Goal: Task Accomplishment & Management: Complete application form

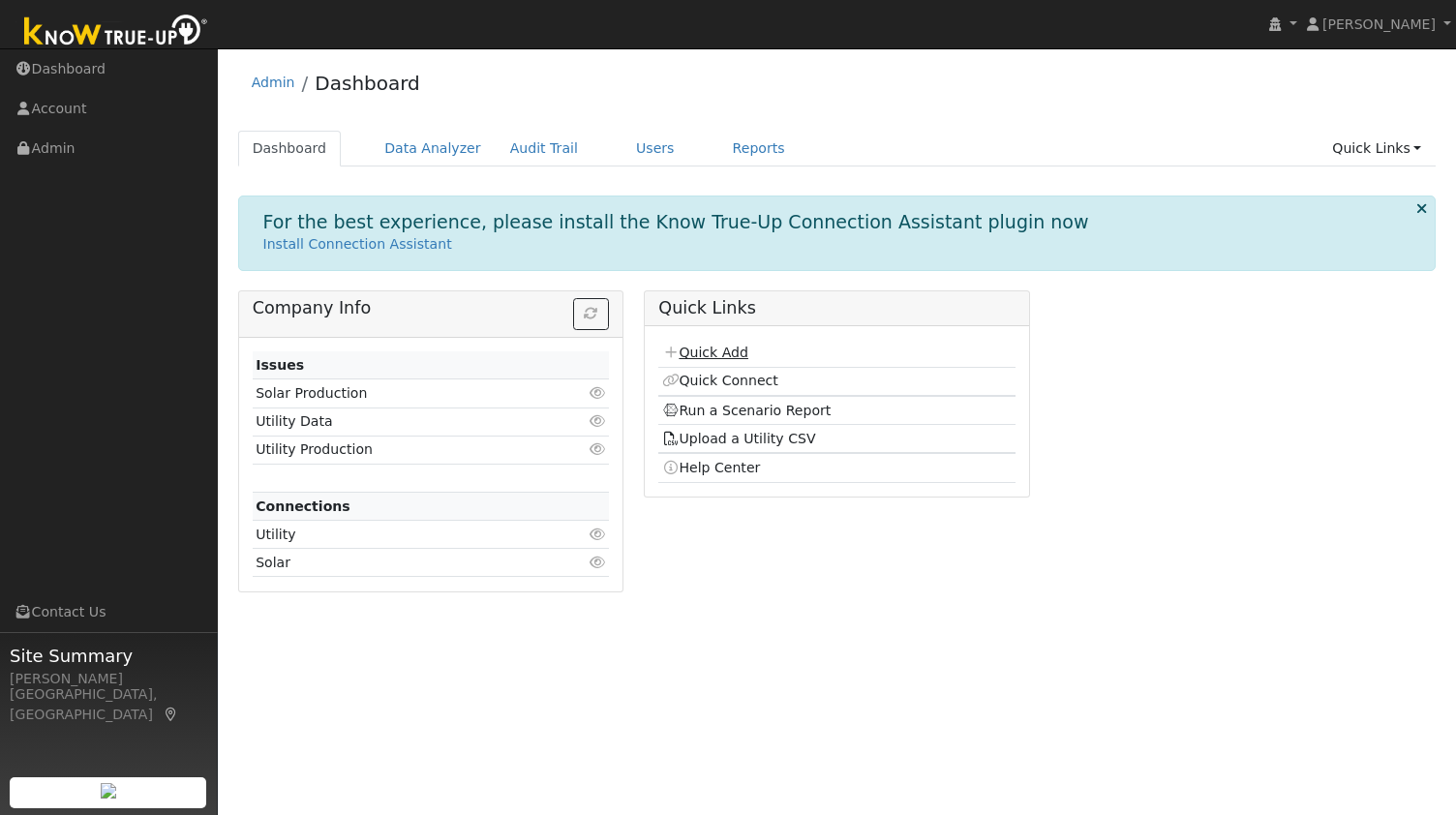
click at [686, 345] on link "Quick Add" at bounding box center [705, 353] width 86 height 16
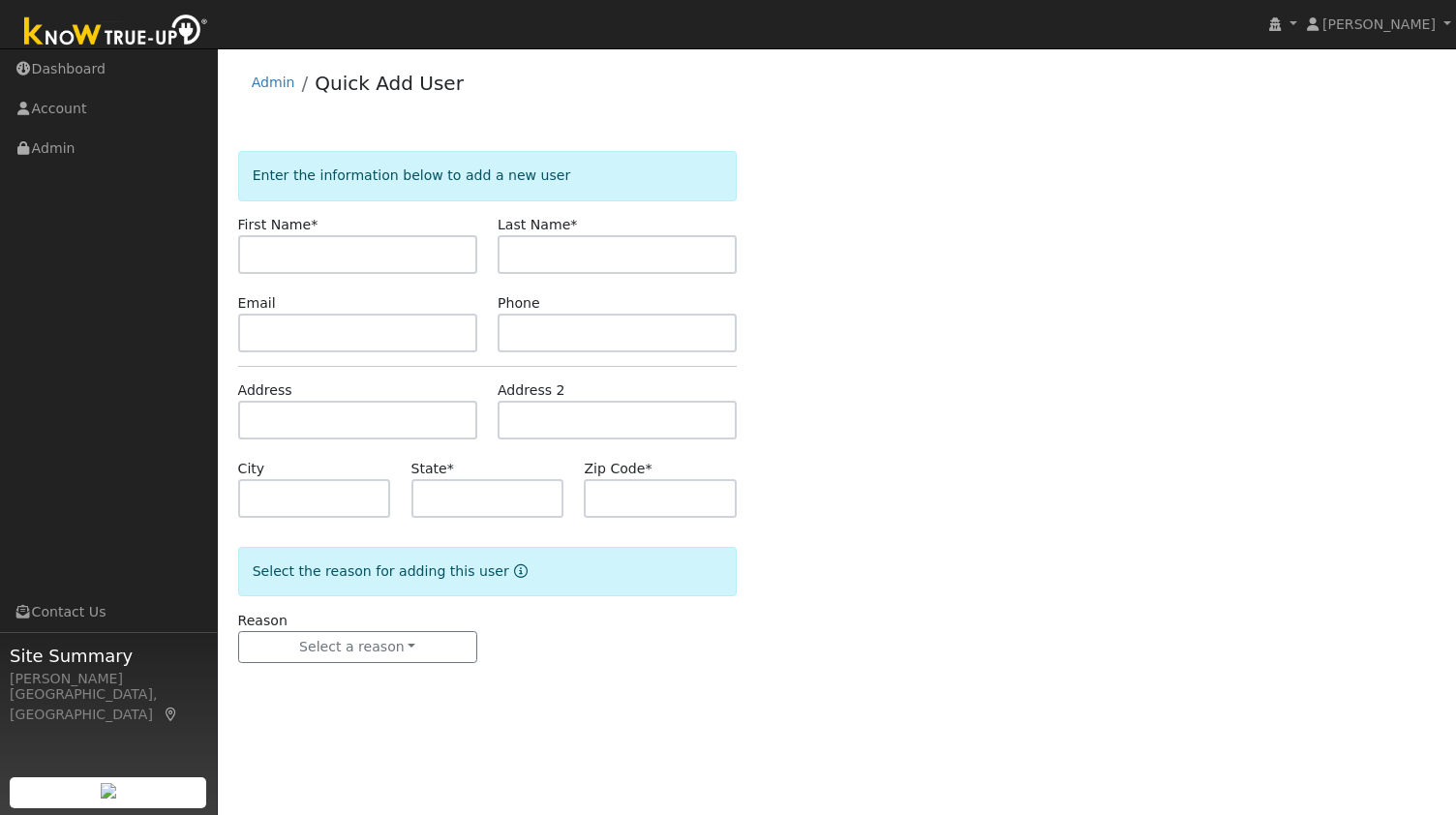
click at [269, 251] on input "text" at bounding box center [357, 255] width 239 height 39
type input "[PERSON_NAME]"
paste input "Hew"
type input "Hew"
click at [436, 344] on input "text" at bounding box center [357, 333] width 239 height 39
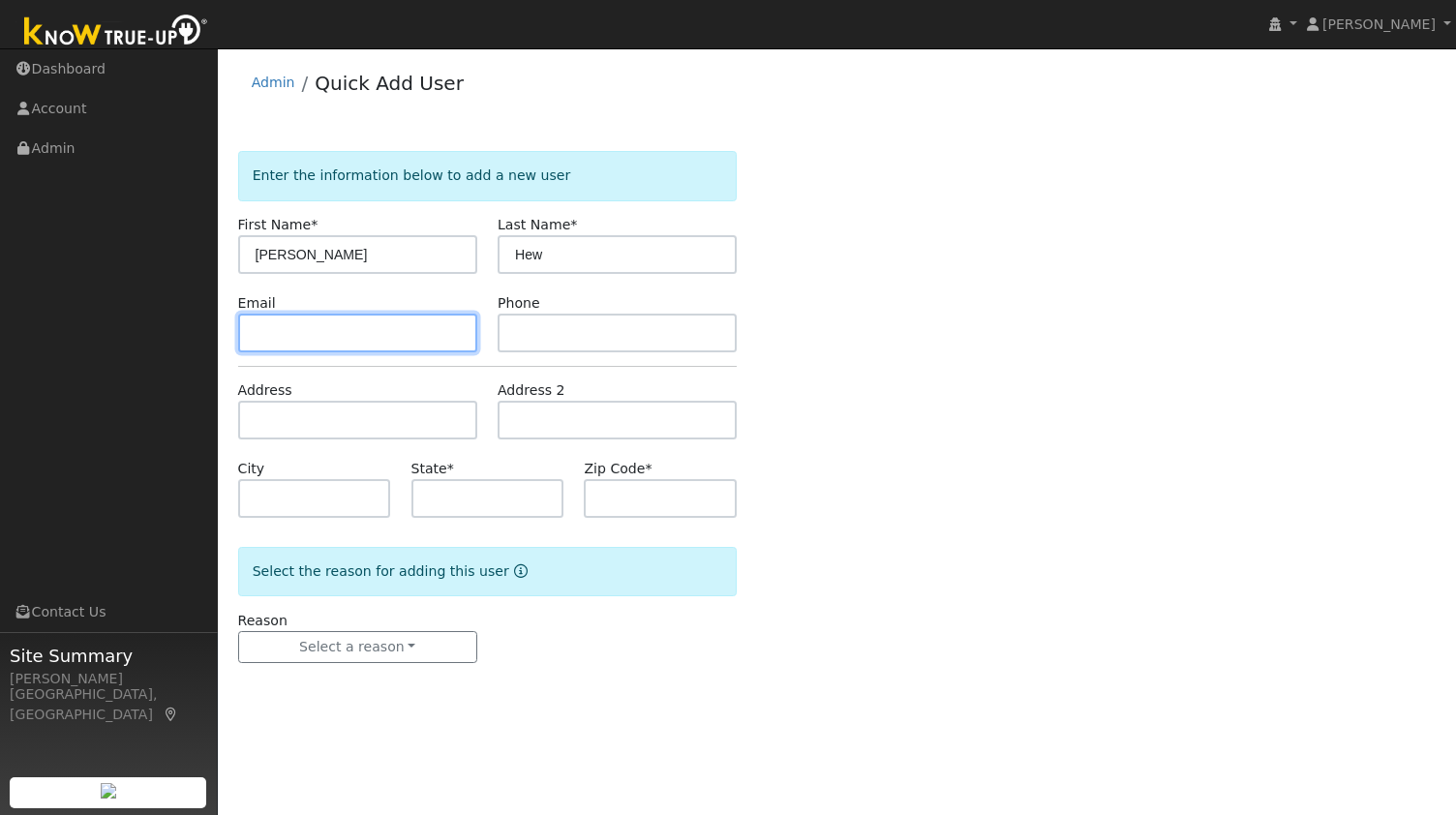
paste input "[EMAIL_ADDRESS][DOMAIN_NAME]"
type input "[EMAIL_ADDRESS][DOMAIN_NAME]"
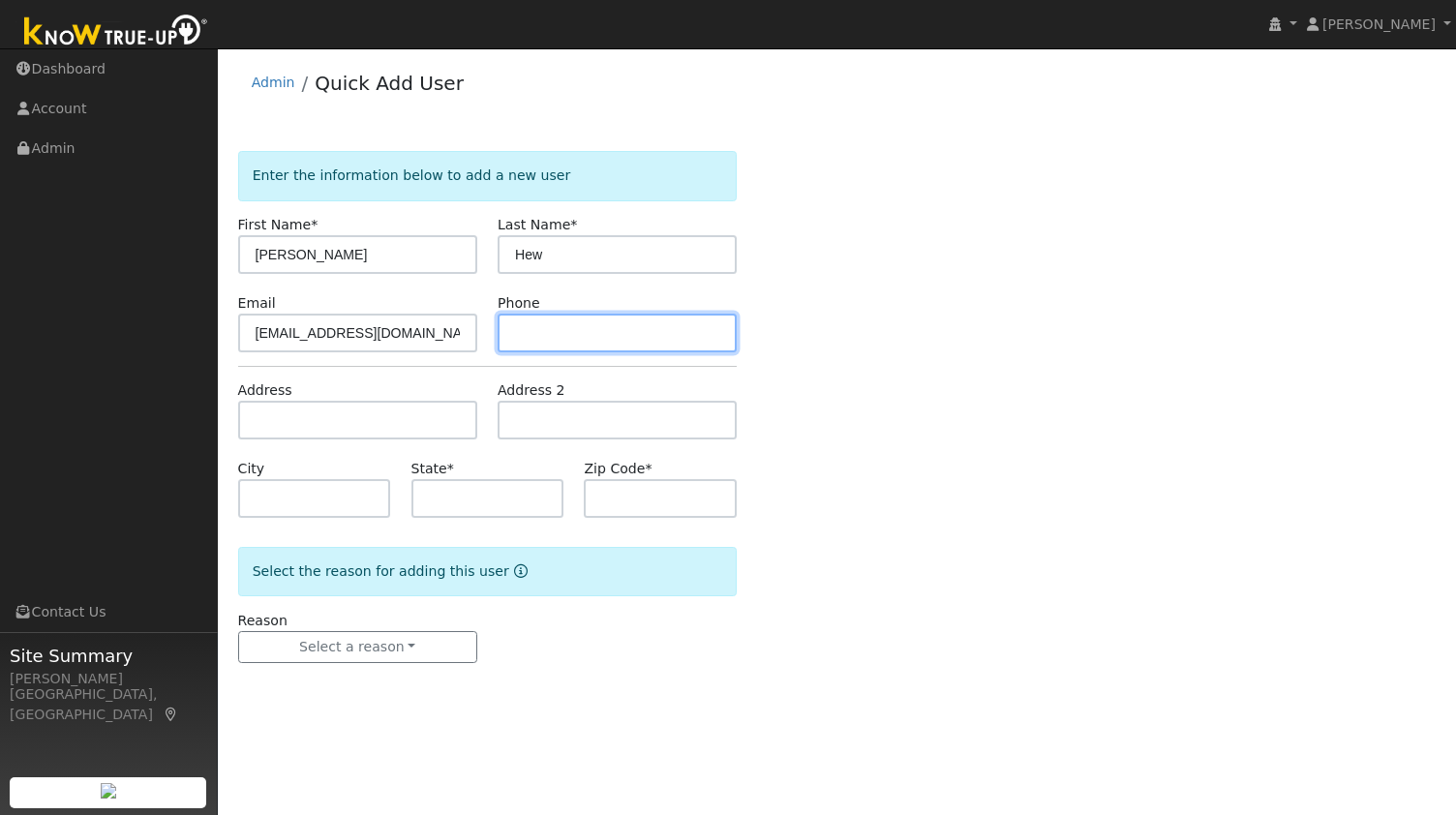
click at [567, 334] on input "text" at bounding box center [617, 333] width 239 height 39
paste input "5104598769"
type input "5104598769"
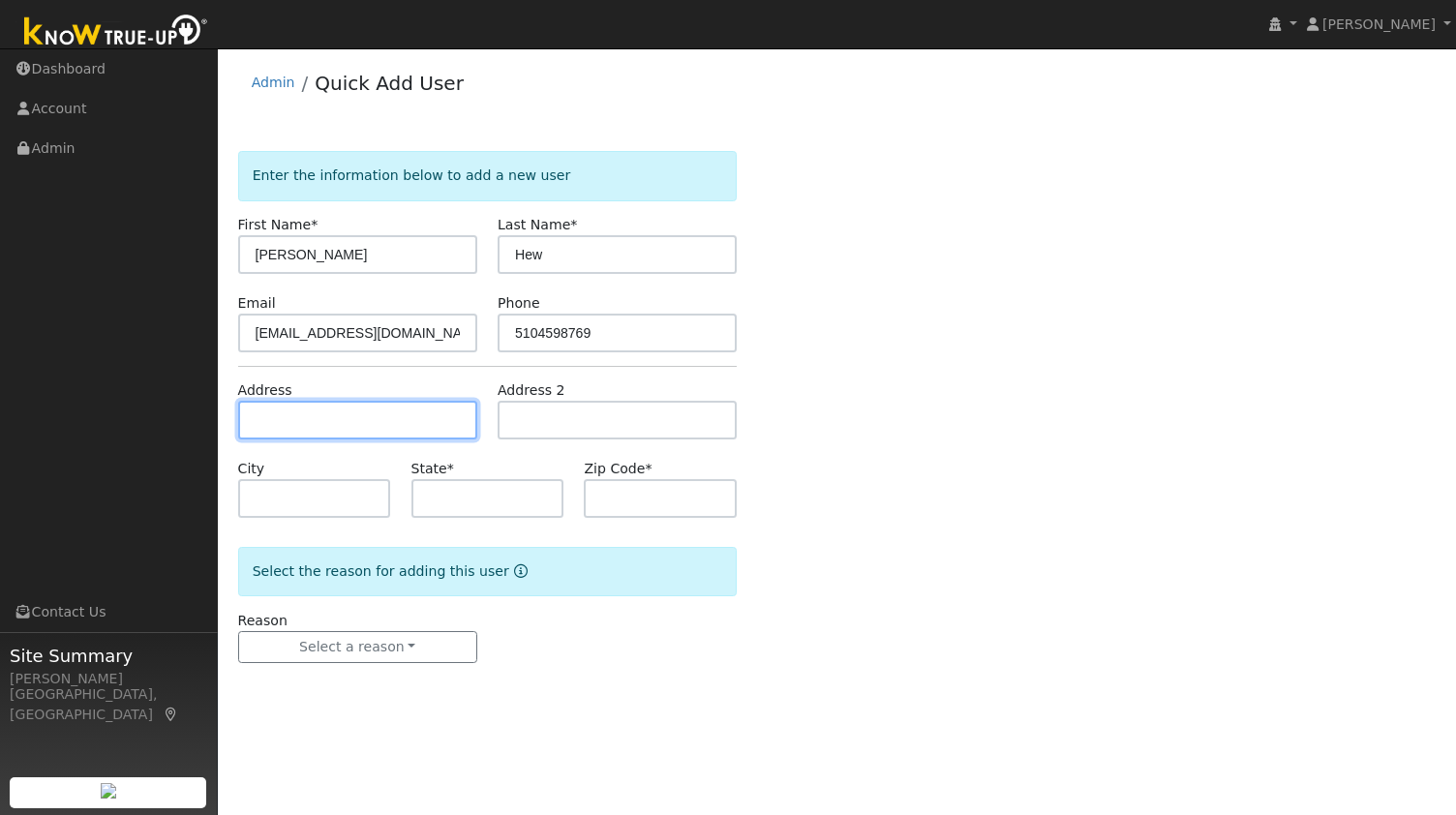
click at [372, 426] on input "text" at bounding box center [357, 421] width 239 height 39
paste input "[STREET_ADDRESS][PERSON_NAME][PERSON_NAME]"
type input "[STREET_ADDRESS][PERSON_NAME]"
type input "Orinda"
type input "CA"
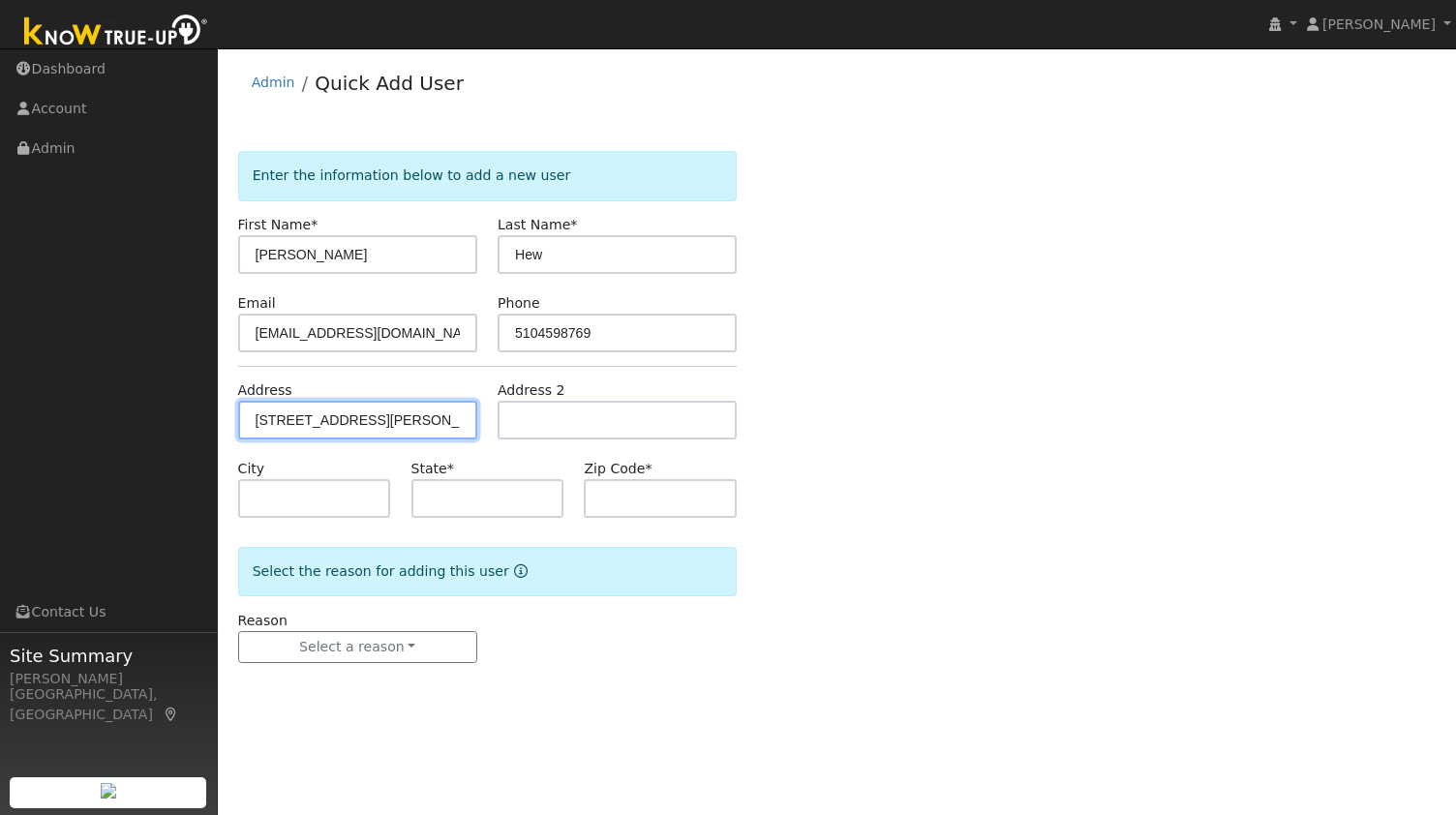
type input "94563"
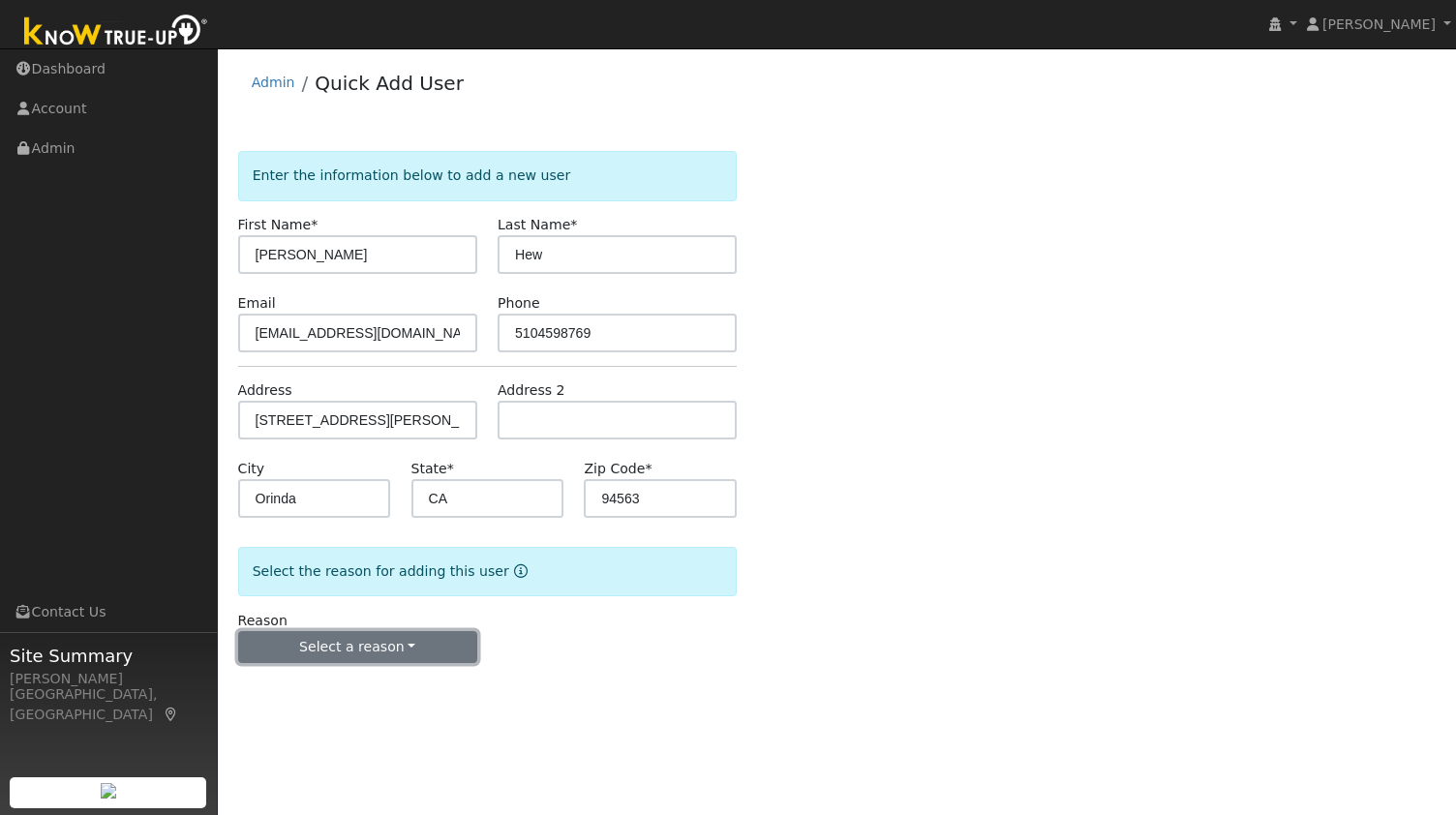
click at [367, 650] on button "Select a reason" at bounding box center [357, 648] width 239 height 33
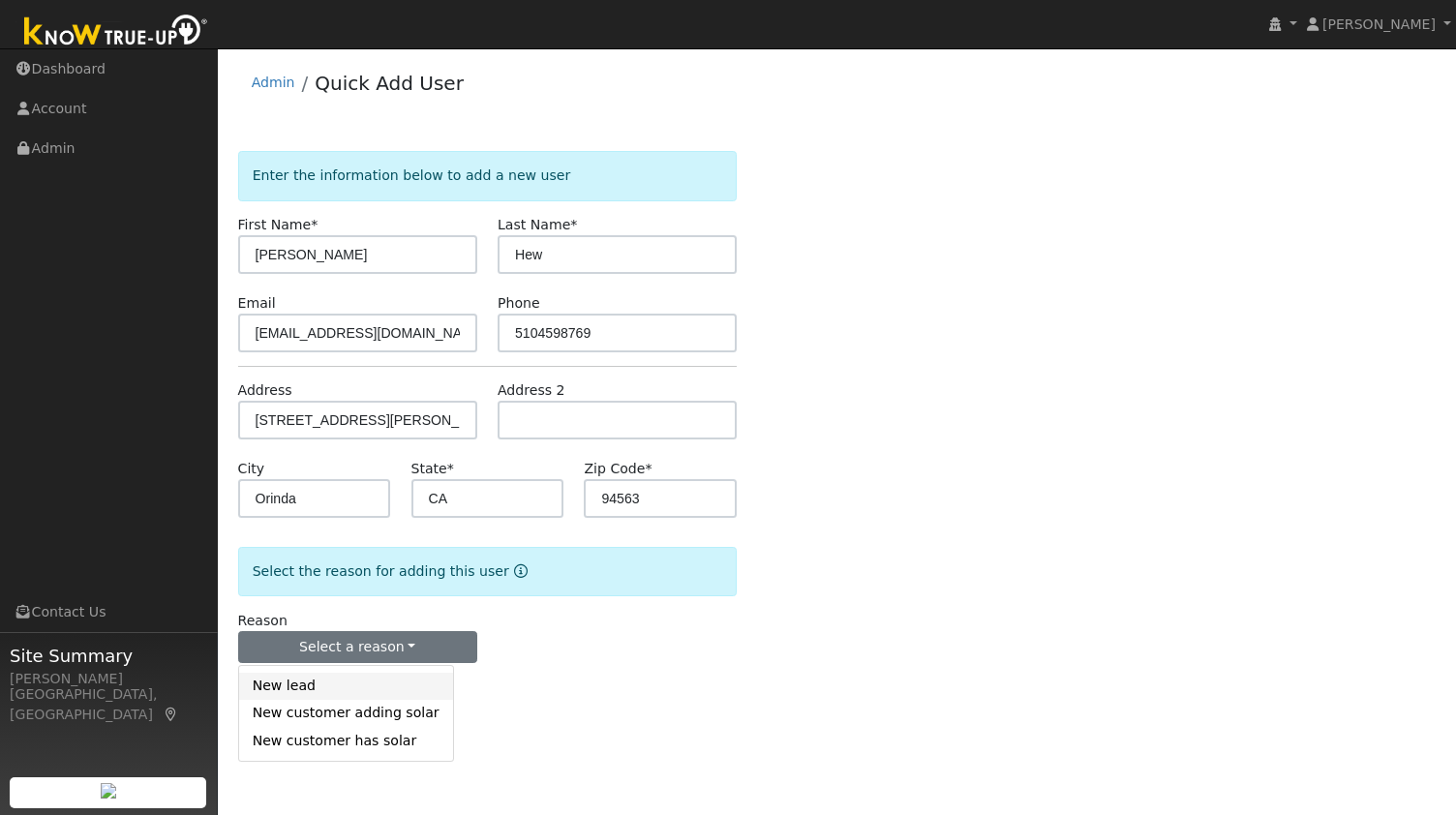
click at [347, 681] on link "New lead" at bounding box center [346, 687] width 214 height 27
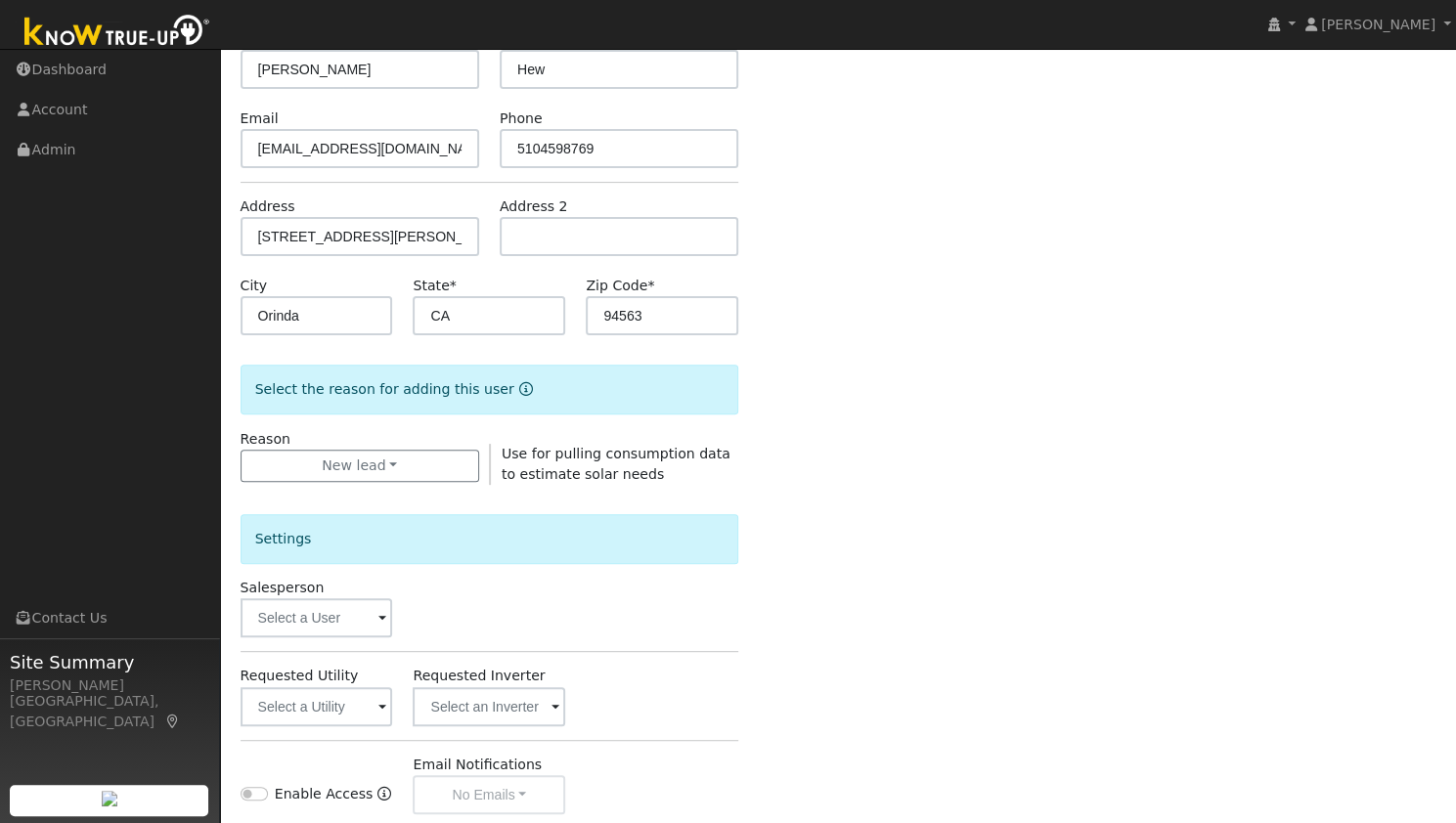
scroll to position [188, 0]
click at [338, 712] on input "text" at bounding box center [316, 706] width 152 height 39
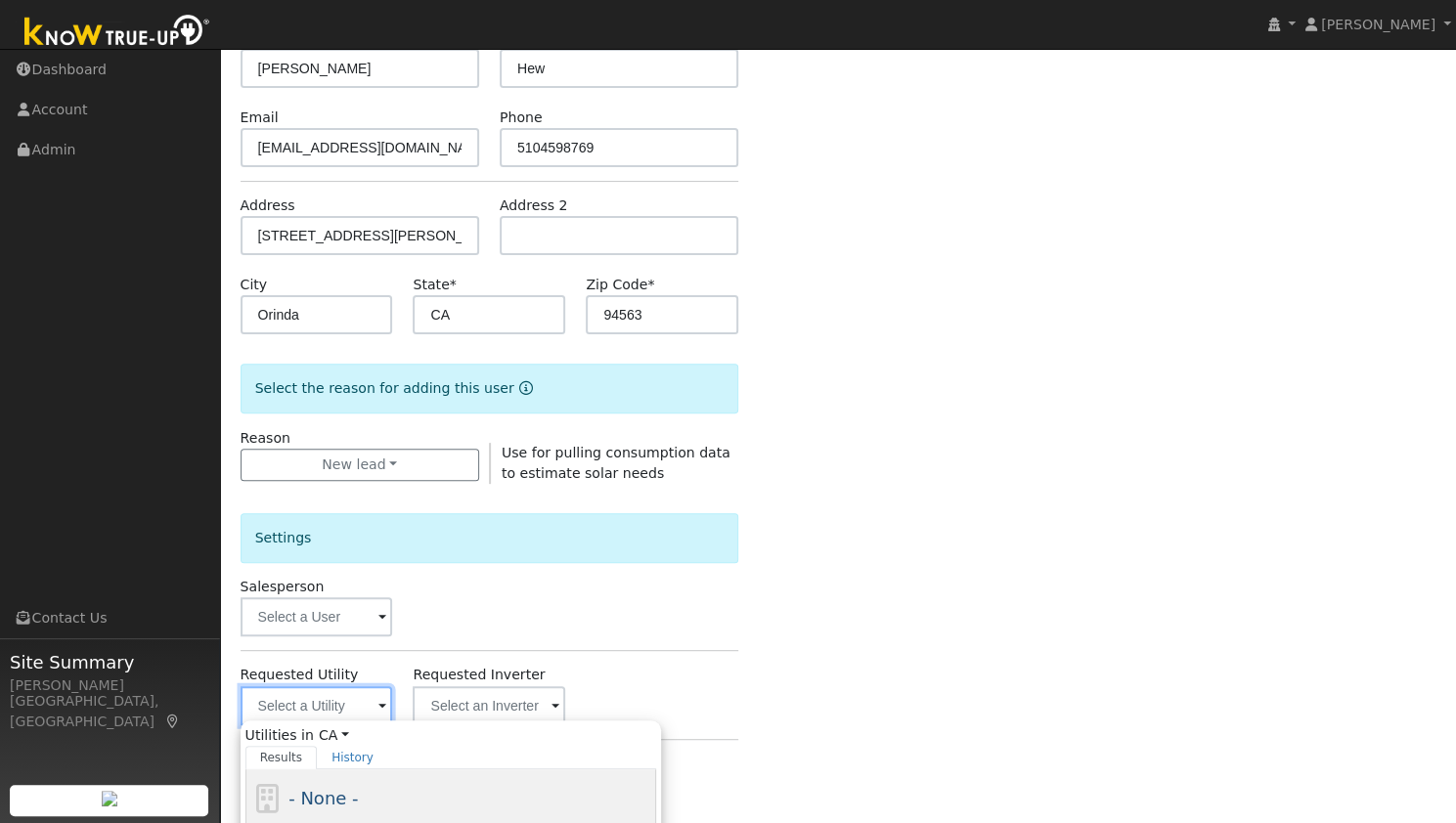
scroll to position [316, 0]
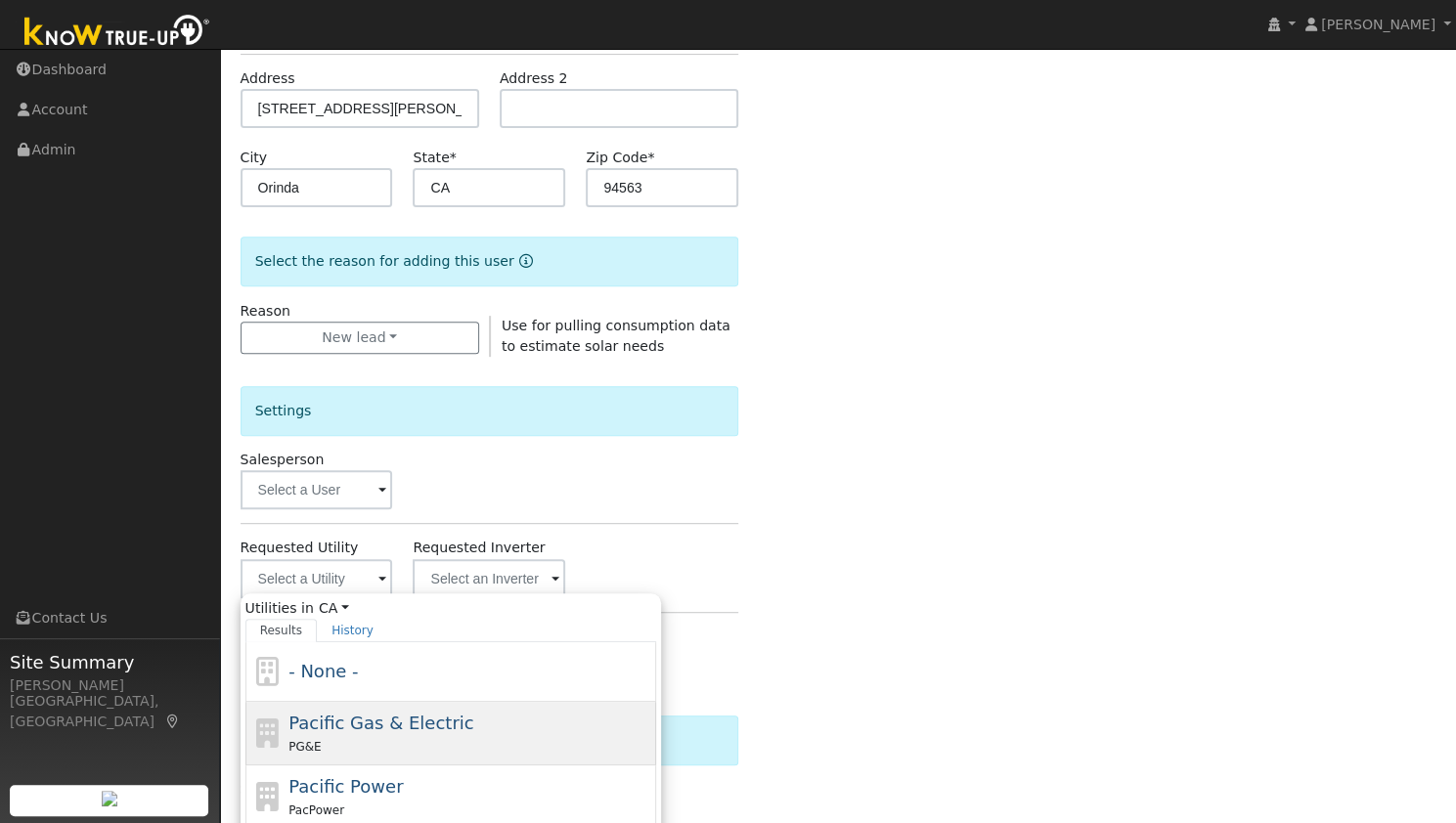
click at [379, 726] on span "Pacific Gas & Electric" at bounding box center [381, 722] width 184 height 21
type input "Pacific Gas & Electric"
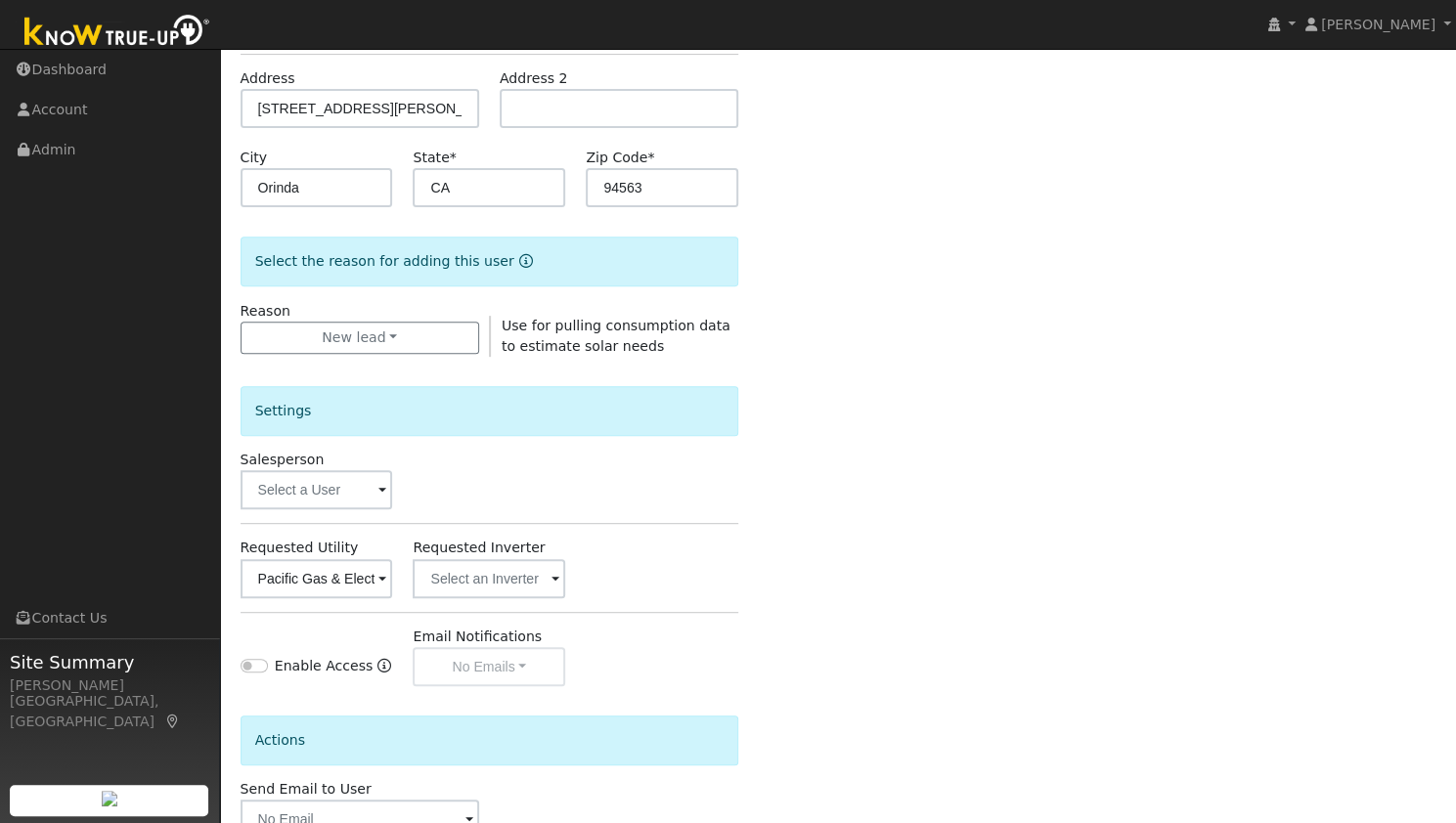
scroll to position [439, 0]
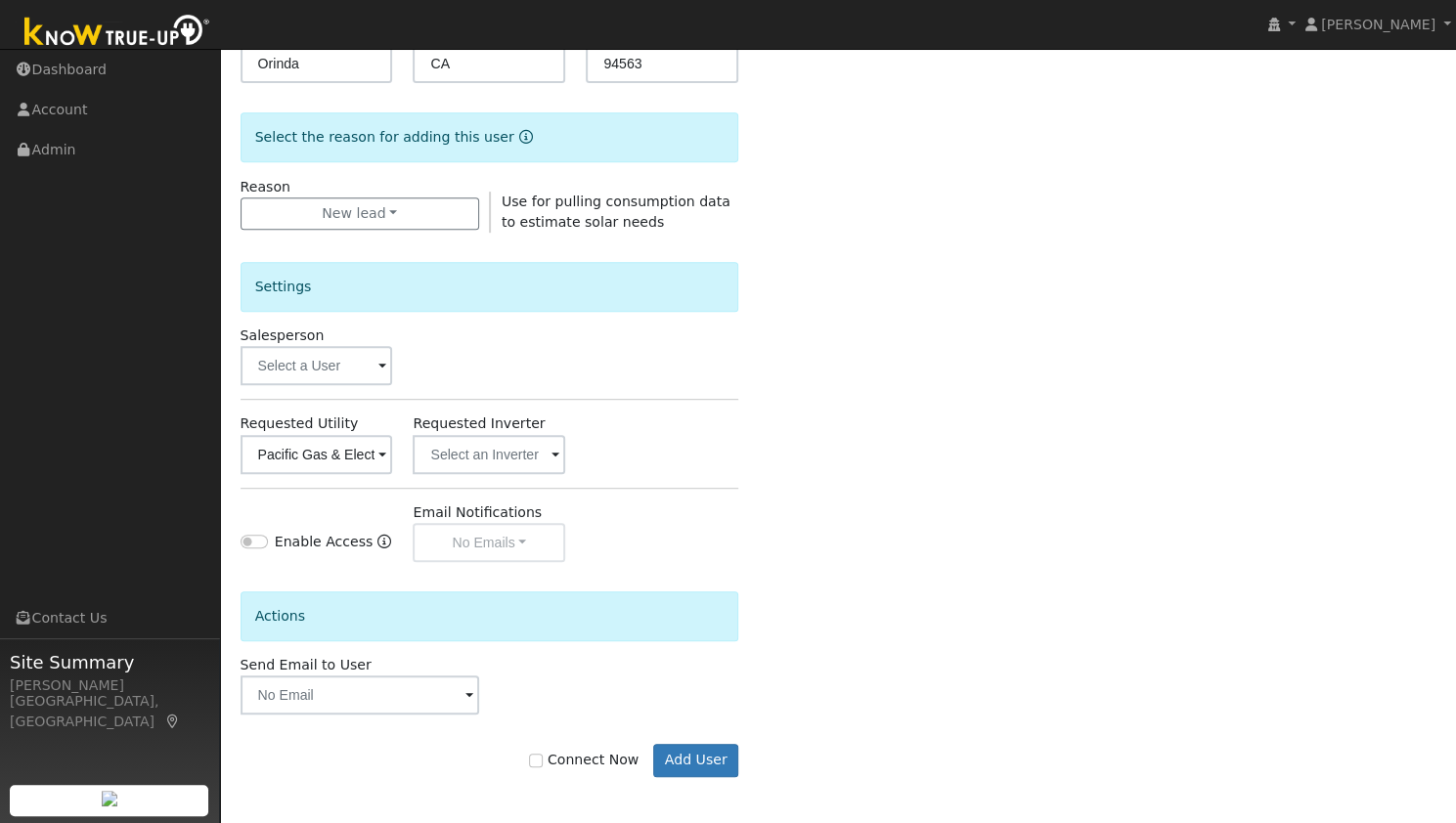
click at [574, 763] on label "Connect Now" at bounding box center [584, 759] width 110 height 21
click at [543, 763] on input "Connect Now" at bounding box center [536, 760] width 14 height 14
checkbox input "true"
click at [725, 754] on button "Add User" at bounding box center [696, 760] width 85 height 33
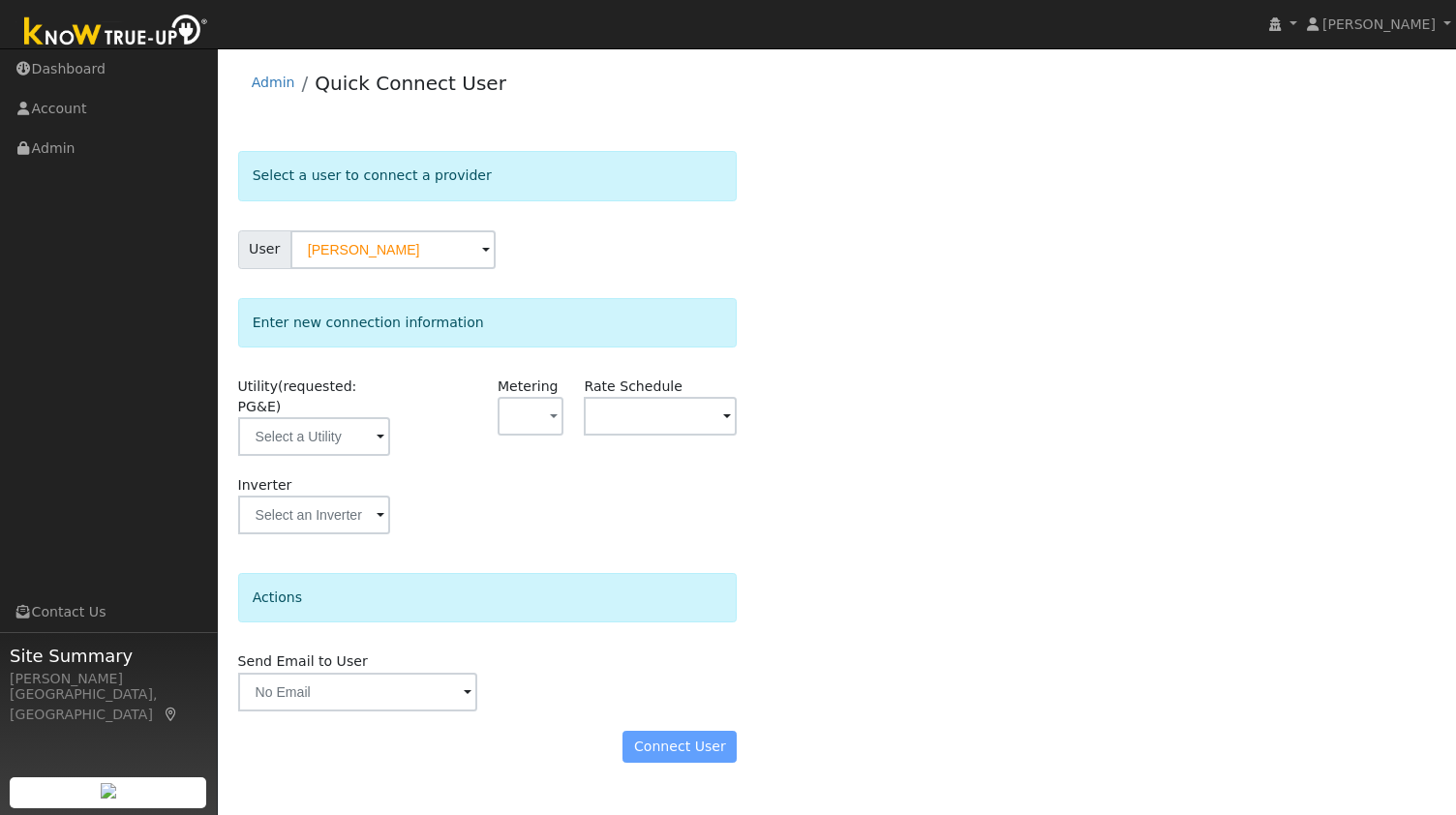
click at [349, 384] on span "(requested: PG&E)" at bounding box center [297, 396] width 119 height 36
click at [329, 418] on input "text" at bounding box center [314, 437] width 152 height 39
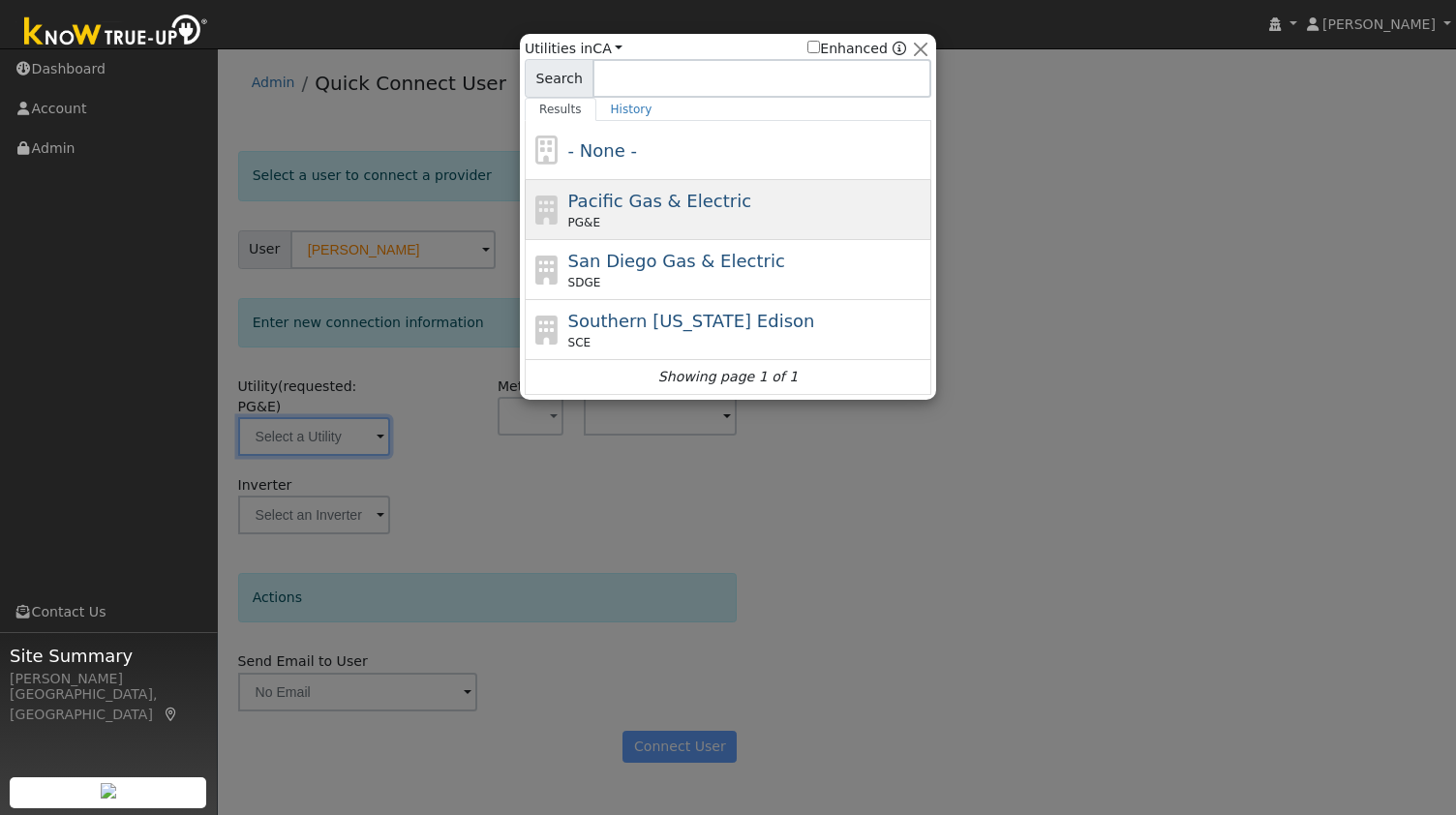
click at [657, 202] on span "Pacific Gas & Electric" at bounding box center [660, 200] width 183 height 20
type input "PG&E"
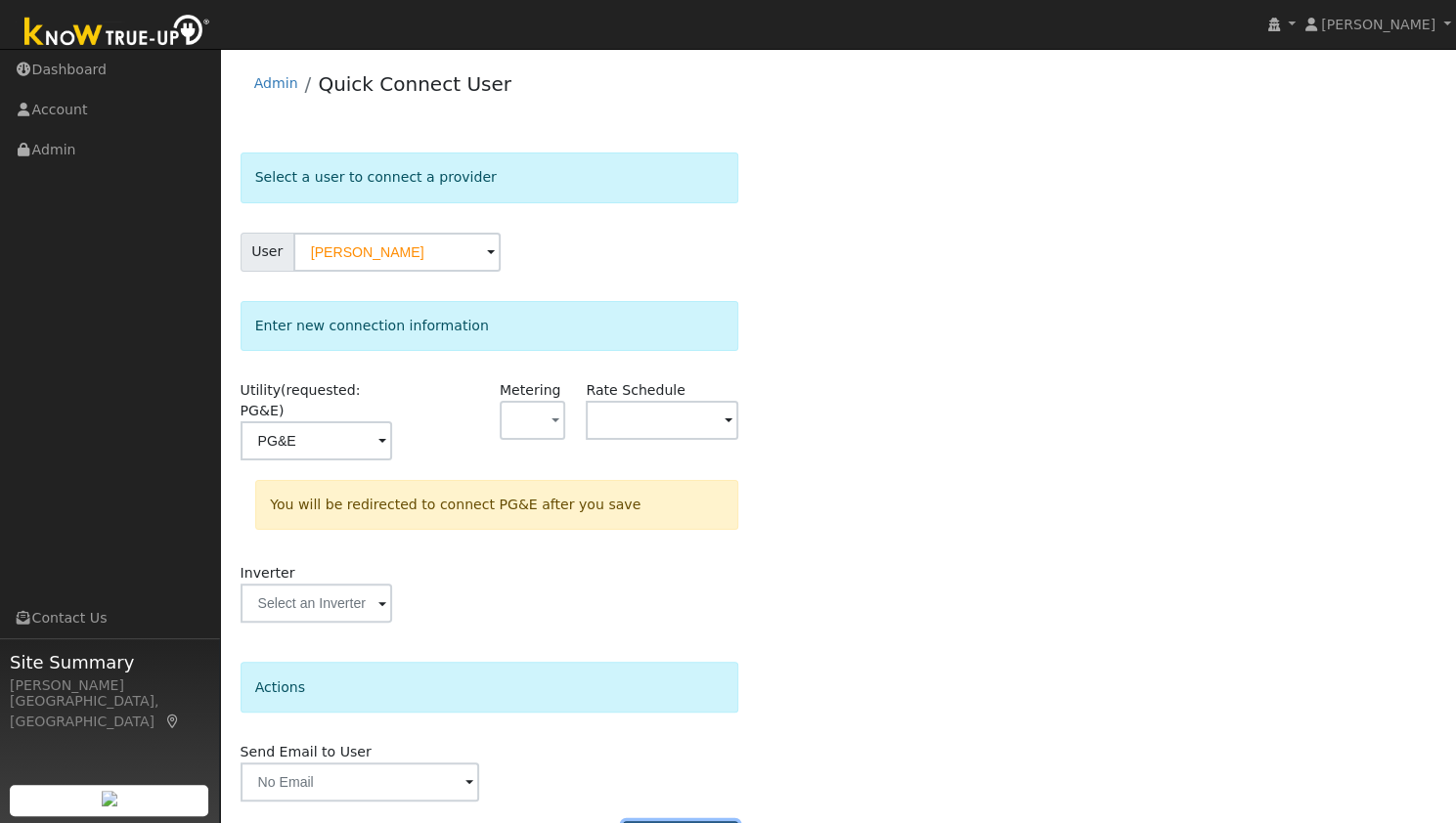
click at [681, 821] on button "Connect User" at bounding box center [681, 838] width 116 height 33
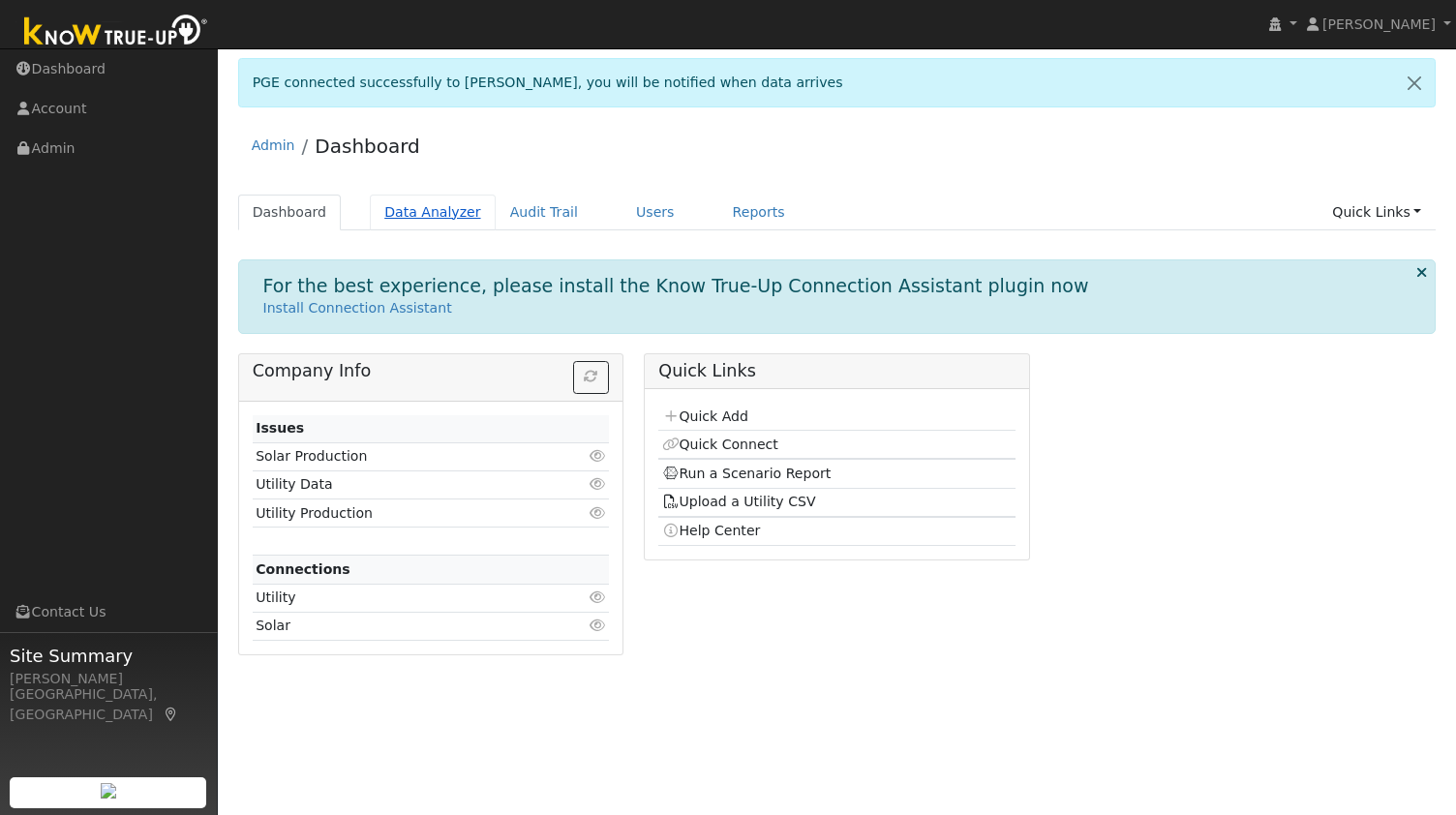
click at [425, 209] on link "Data Analyzer" at bounding box center [433, 212] width 126 height 36
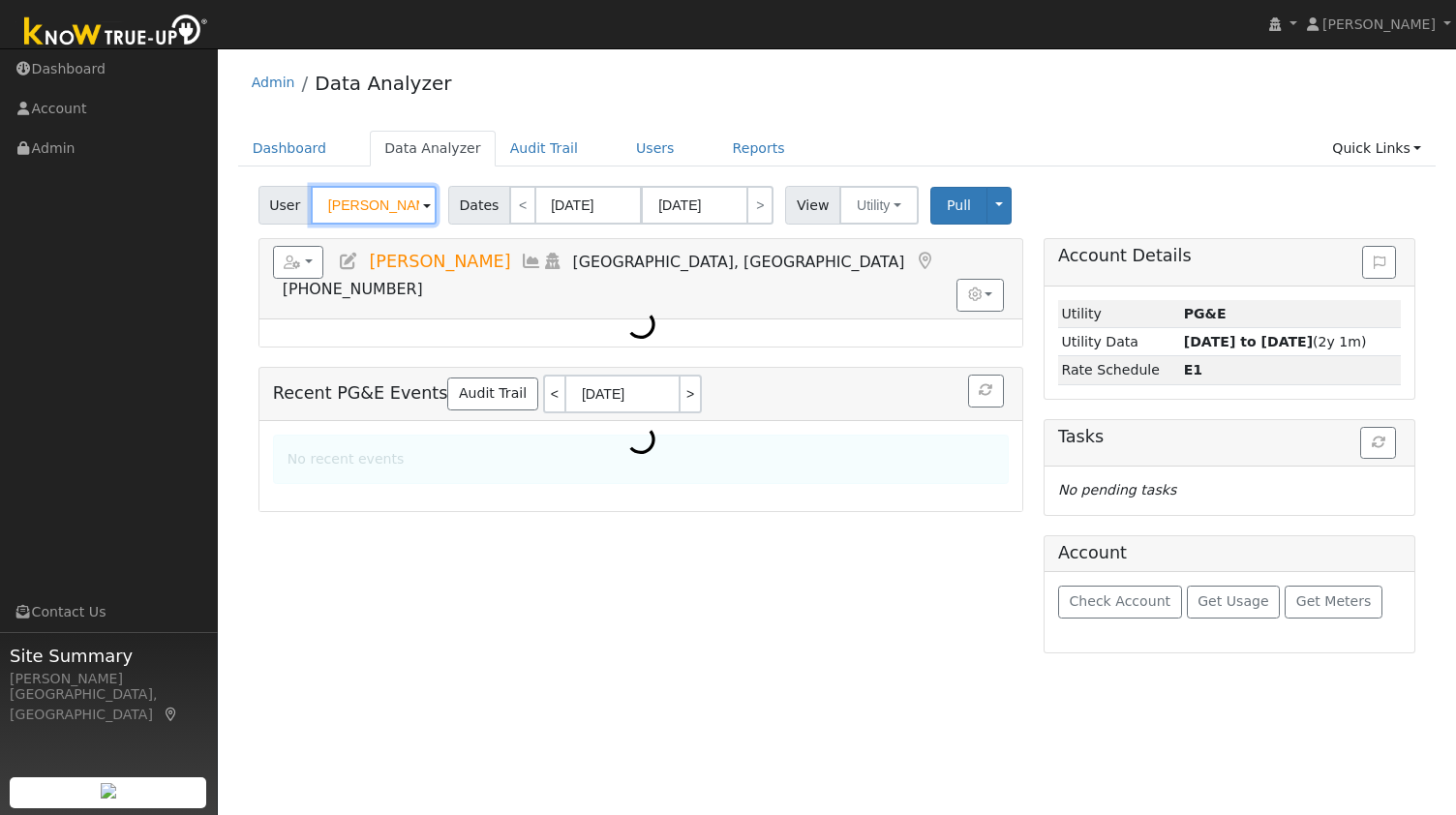
click at [363, 202] on input "[PERSON_NAME]" at bounding box center [374, 205] width 126 height 39
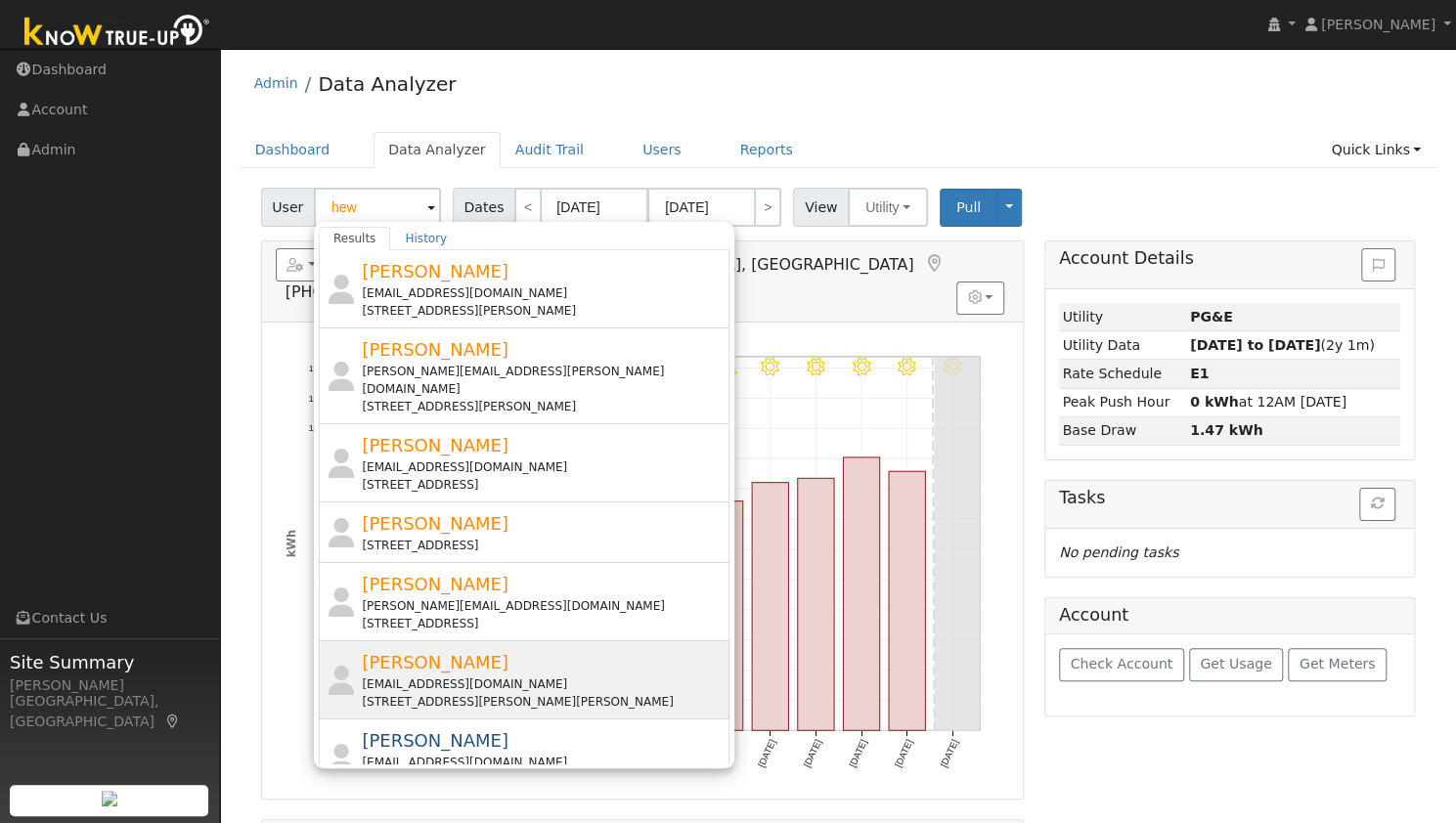
click at [427, 652] on span "[PERSON_NAME]" at bounding box center [435, 662] width 146 height 21
type input "[PERSON_NAME]"
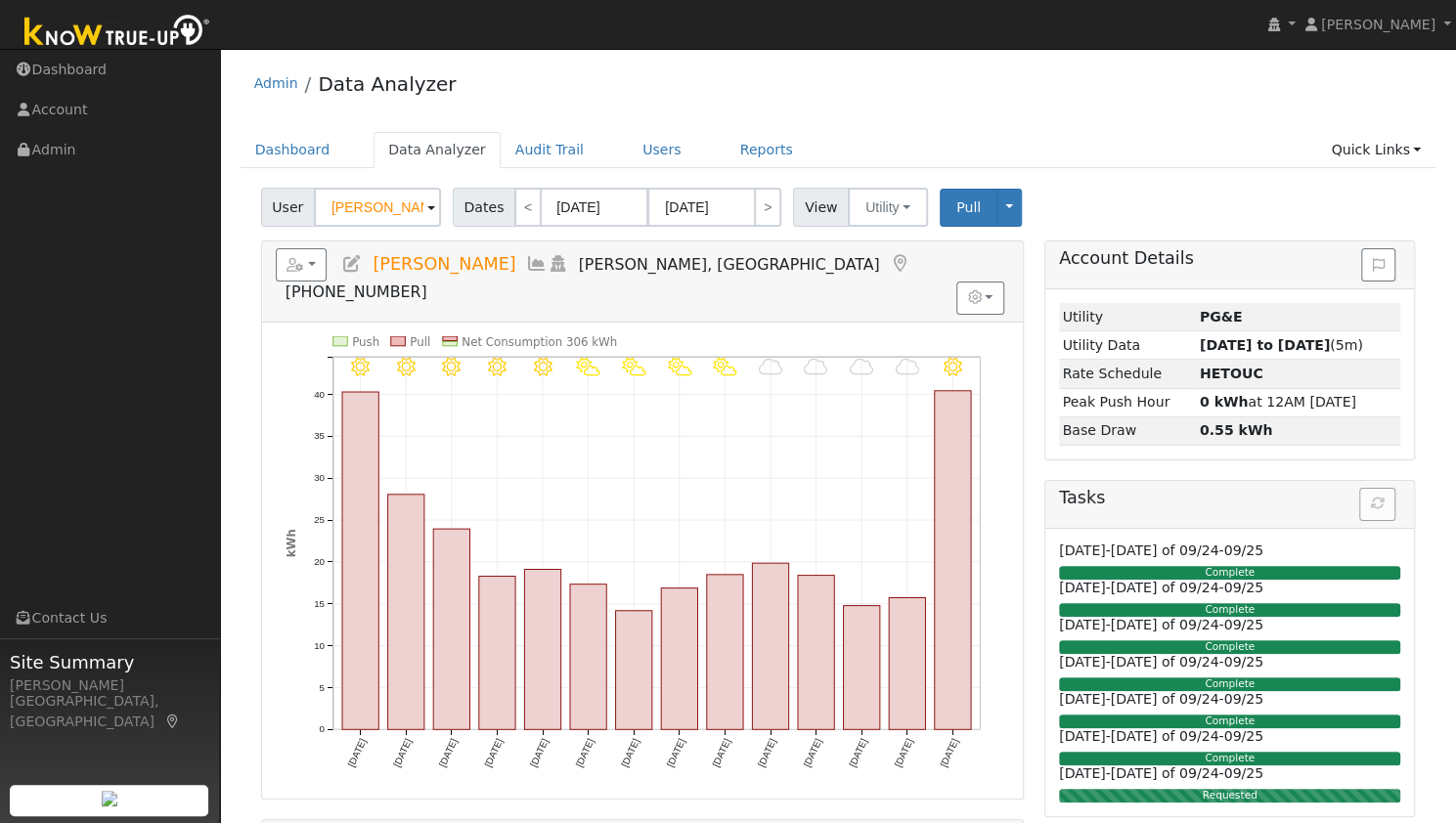
scroll to position [186, 0]
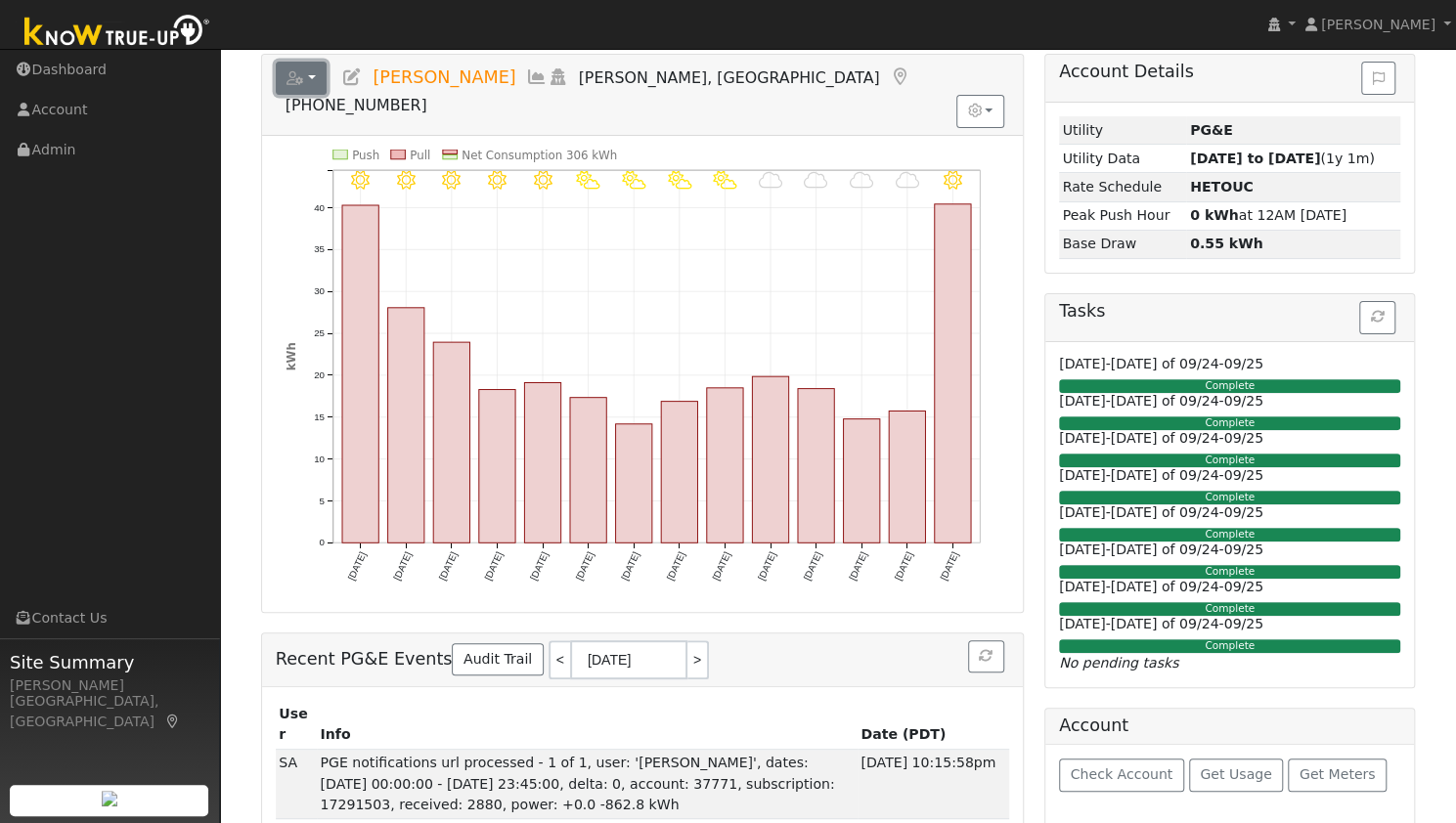
click at [315, 83] on button "button" at bounding box center [301, 78] width 52 height 33
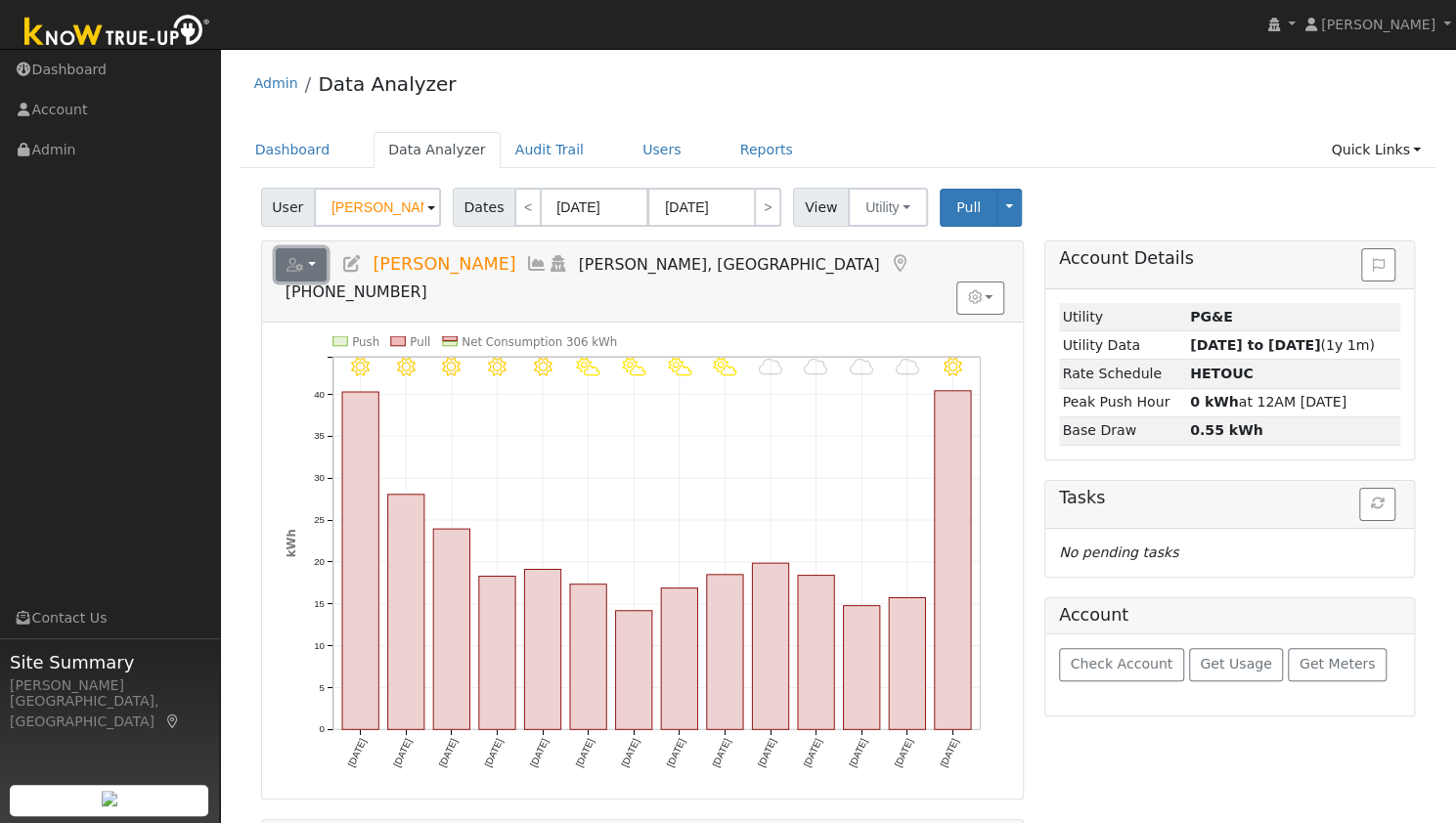
click at [311, 269] on button "button" at bounding box center [301, 265] width 52 height 33
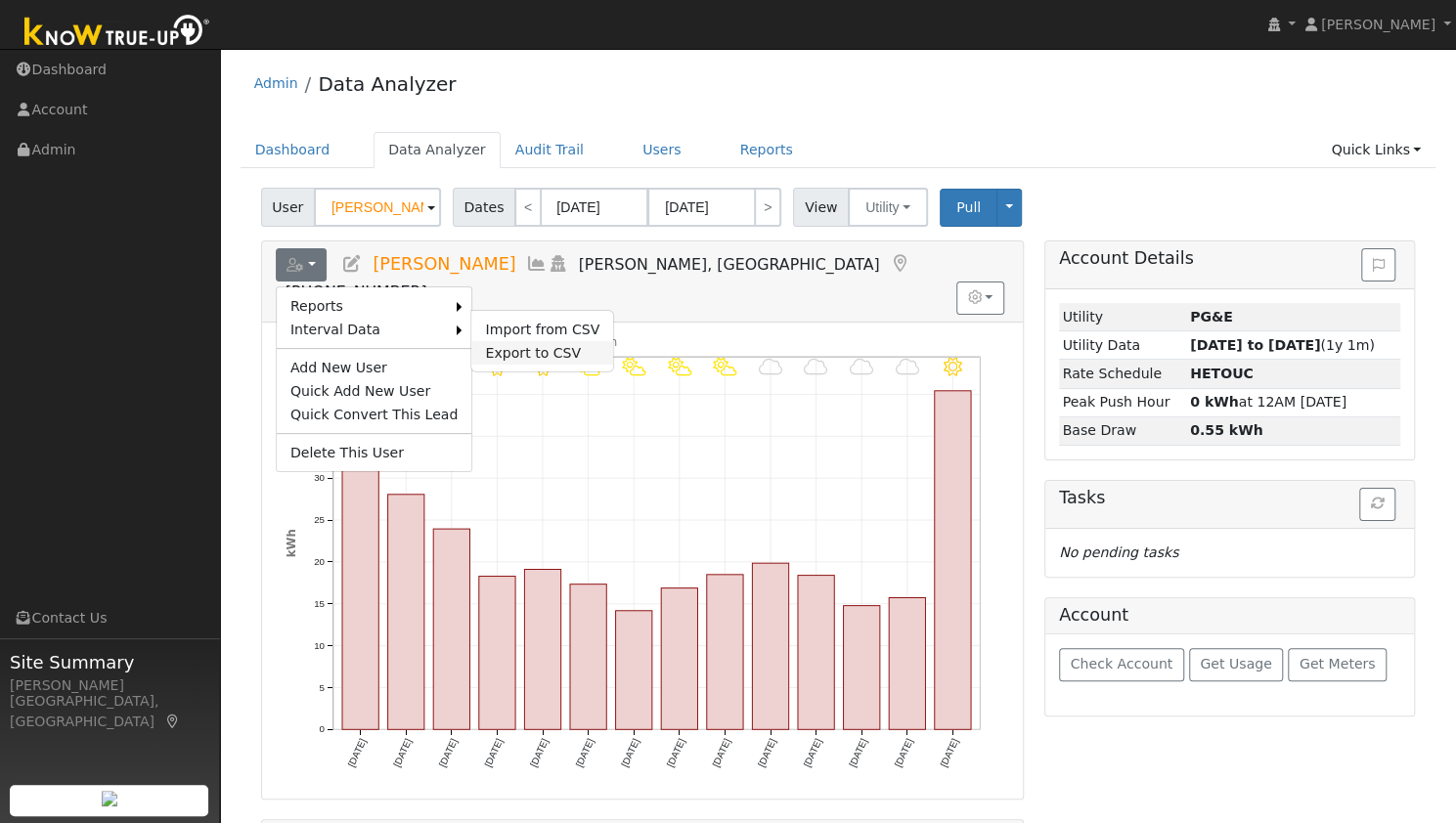
click at [473, 350] on link "Export to CSV" at bounding box center [542, 353] width 141 height 24
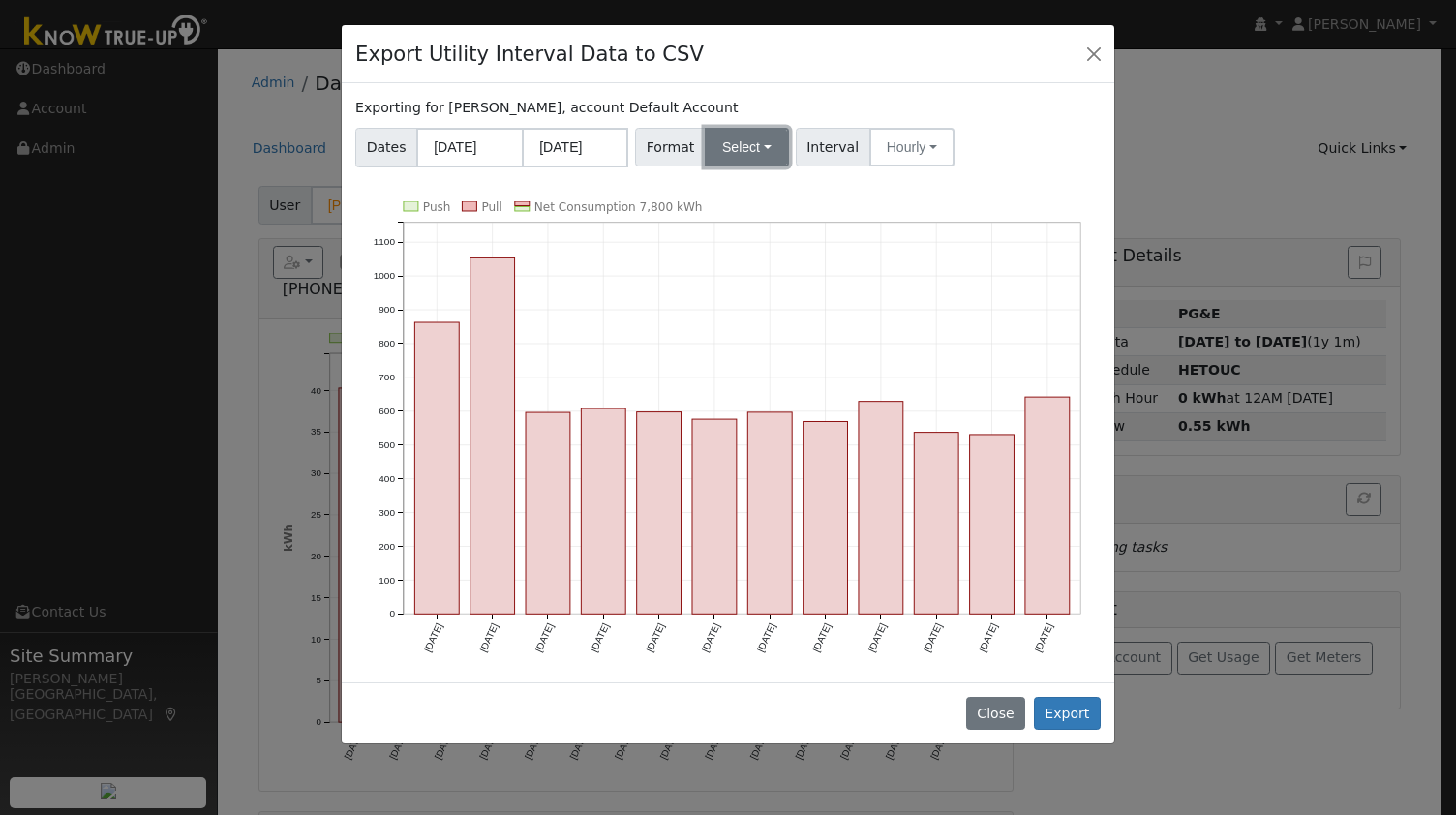
click at [722, 159] on button "Select" at bounding box center [746, 148] width 85 height 39
click at [729, 368] on link "OpenSolar" at bounding box center [767, 368] width 139 height 27
click at [1072, 701] on button "Export" at bounding box center [1067, 713] width 67 height 33
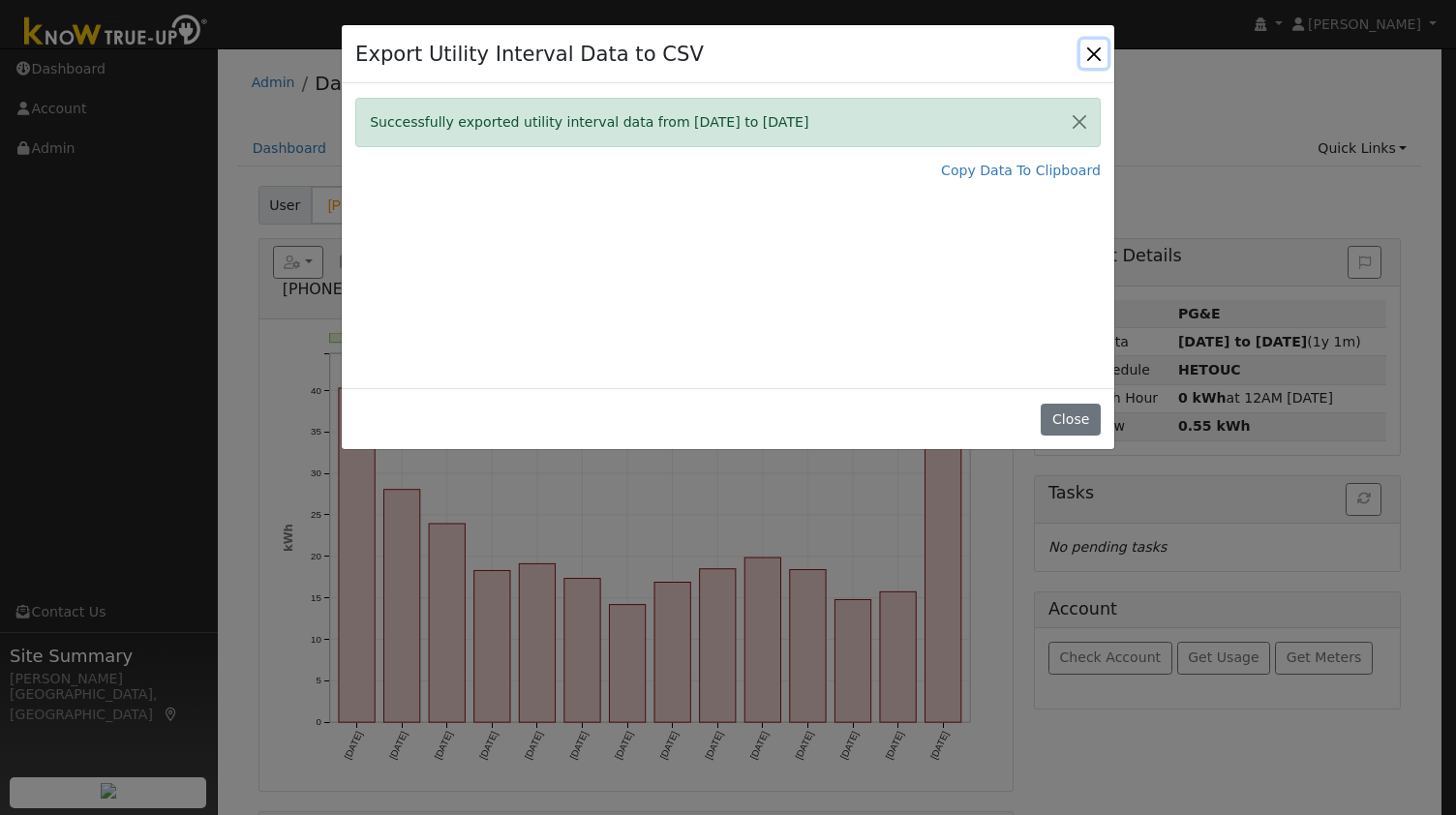
click at [1092, 57] on button "Close" at bounding box center [1094, 53] width 27 height 27
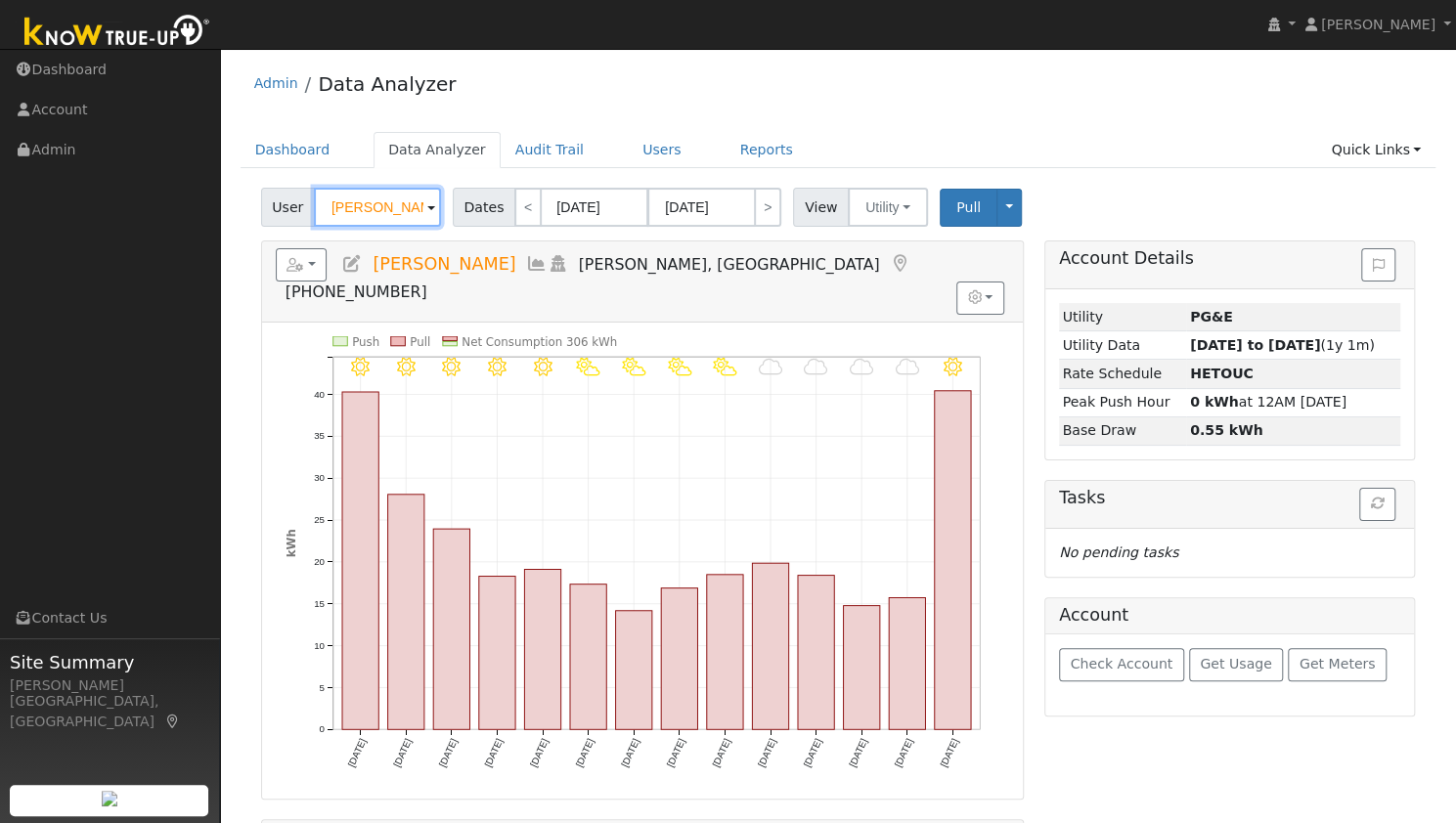
click at [391, 203] on input "[PERSON_NAME]" at bounding box center [378, 207] width 128 height 39
paste input "[PERSON_NAME]"
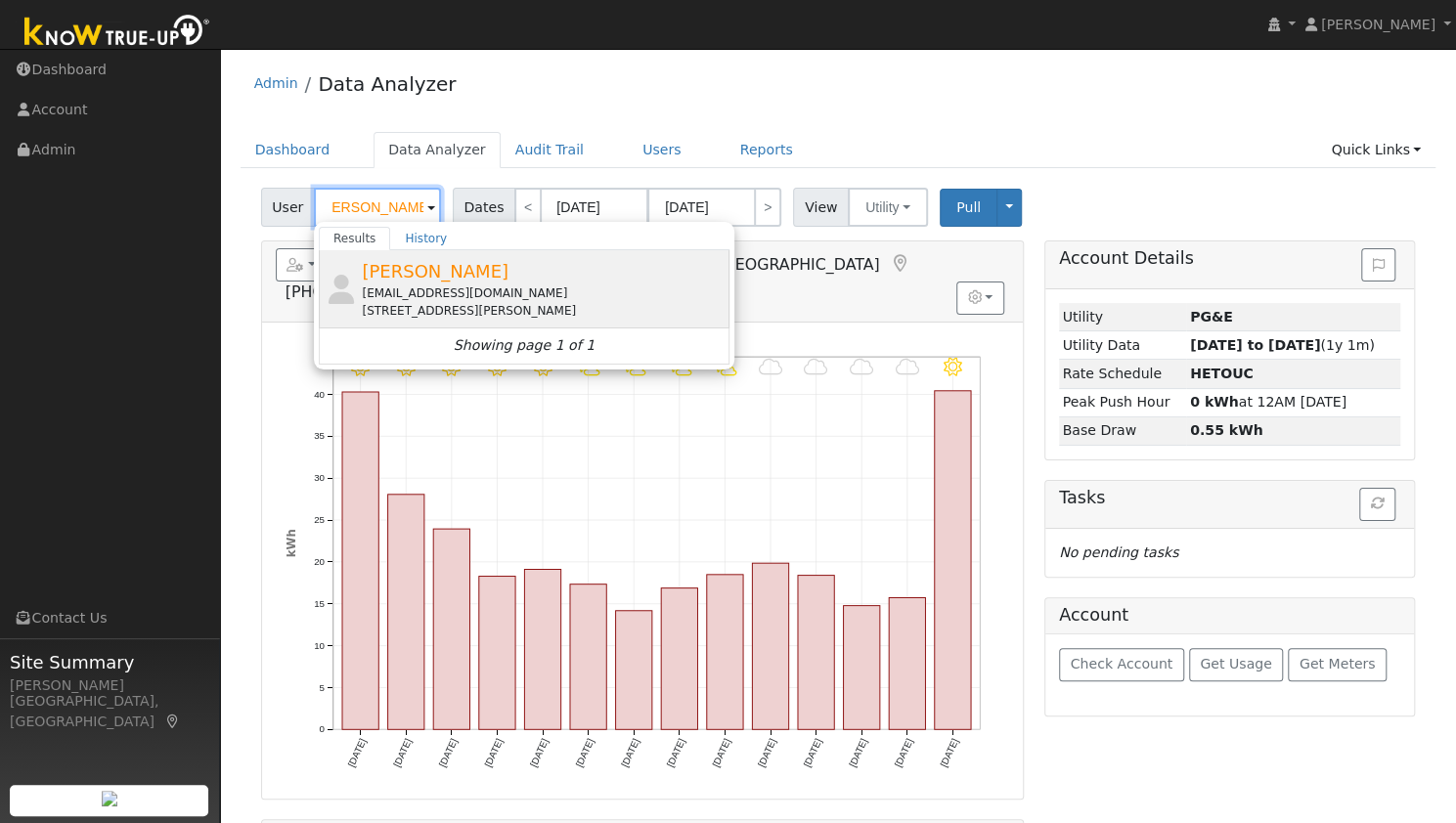
type input "[PERSON_NAME]"
click at [438, 302] on div "[STREET_ADDRESS][PERSON_NAME]" at bounding box center [544, 311] width 363 height 18
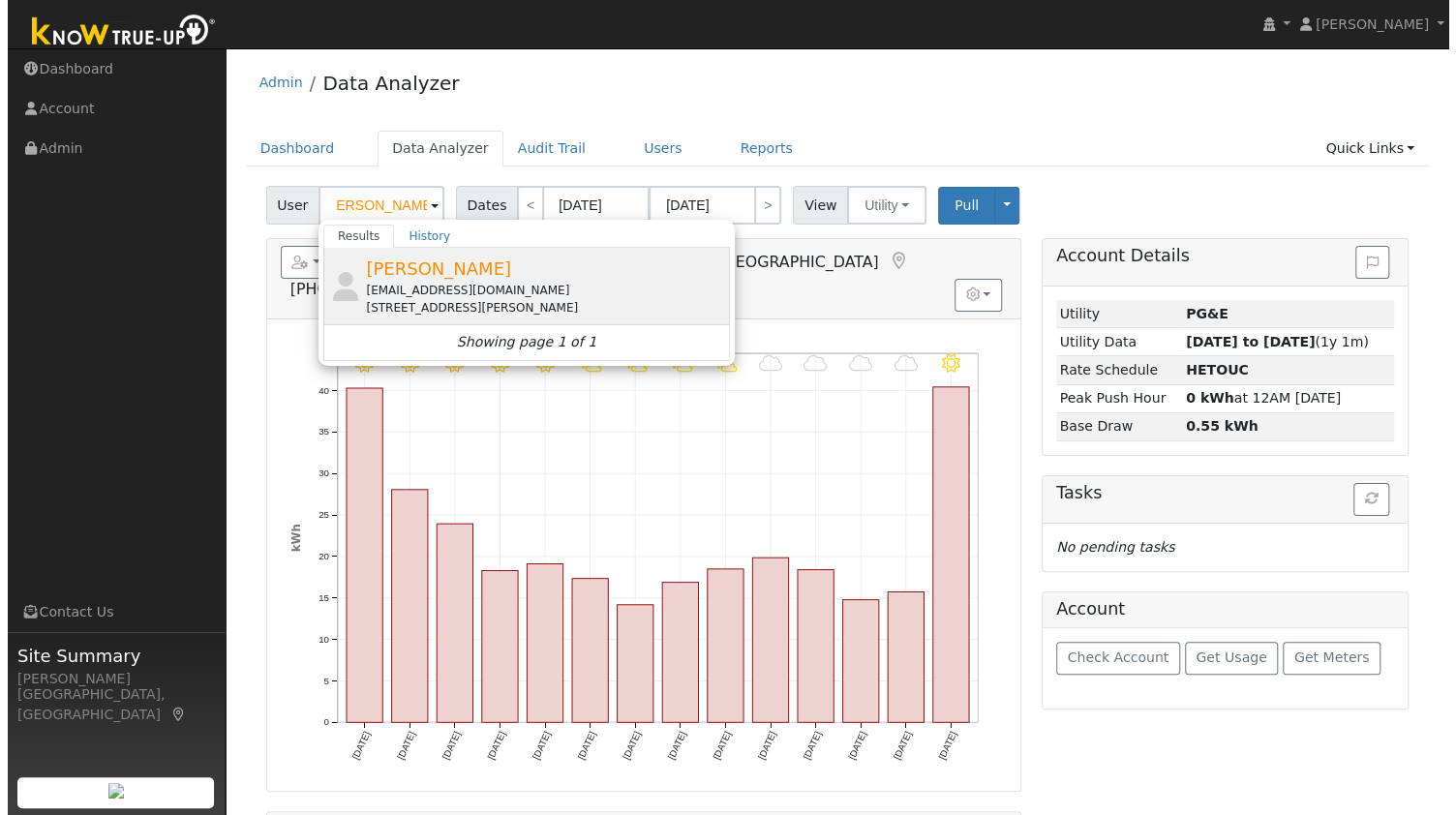
scroll to position [0, 0]
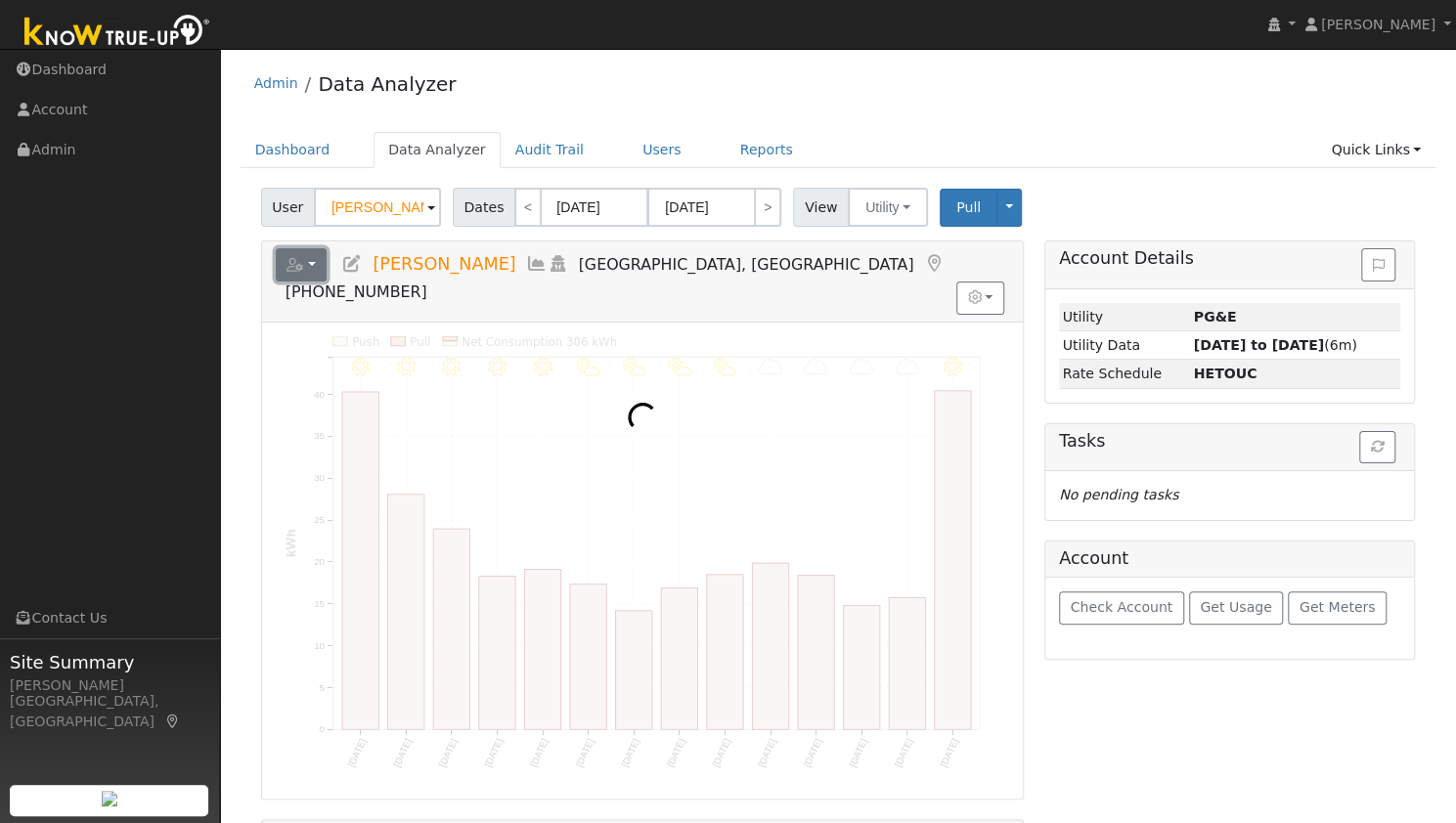
click at [309, 255] on button "button" at bounding box center [301, 265] width 52 height 33
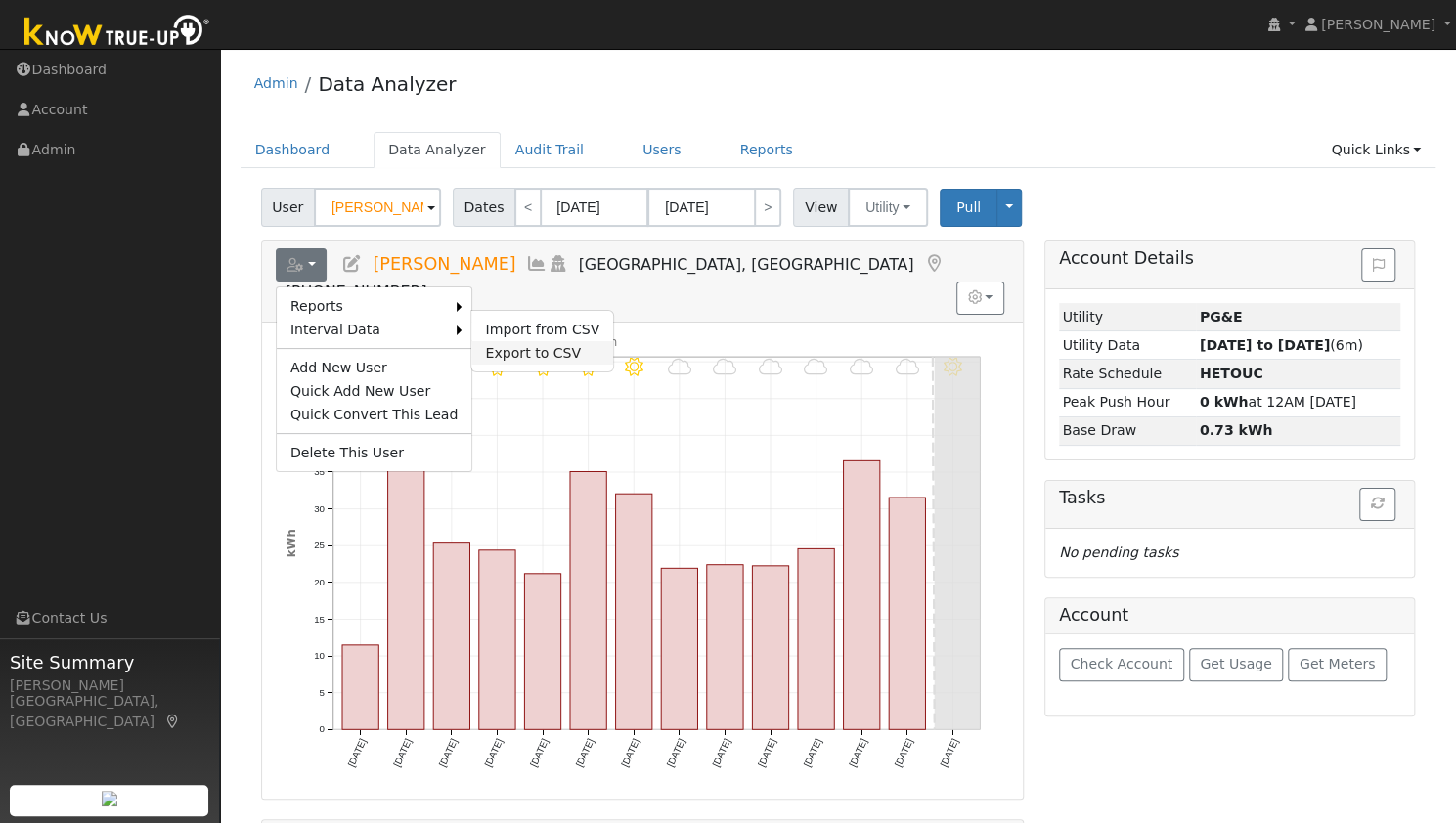
click at [506, 348] on link "Export to CSV" at bounding box center [542, 353] width 141 height 24
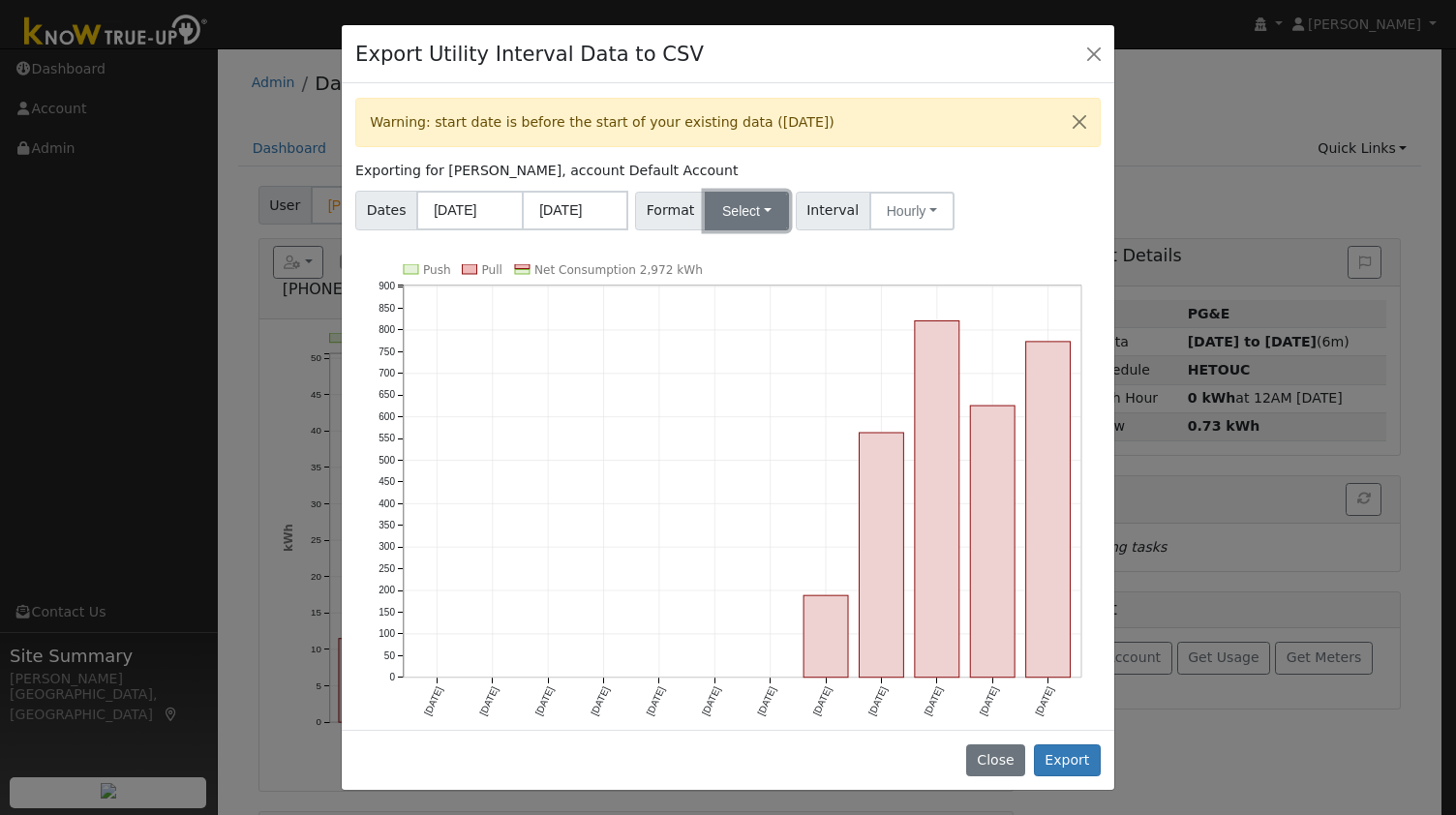
click at [755, 208] on button "Select" at bounding box center [746, 211] width 85 height 39
click at [722, 433] on link "OpenSolar" at bounding box center [767, 431] width 139 height 27
click at [1060, 750] on button "Export" at bounding box center [1067, 761] width 67 height 33
